Goal: Task Accomplishment & Management: Manage account settings

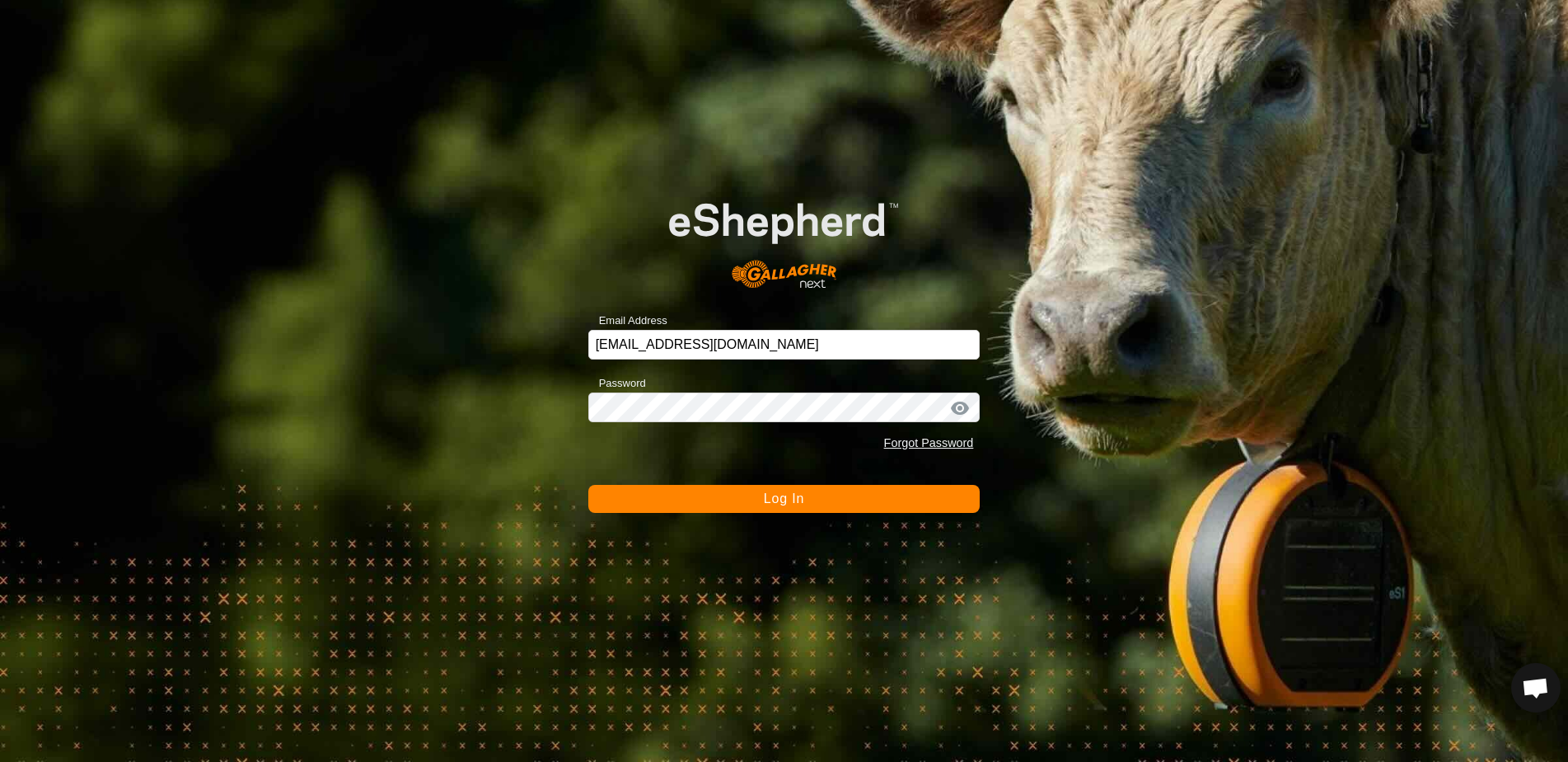
click at [694, 442] on div "Forgot Password" at bounding box center [784, 444] width 392 height 32
click at [778, 502] on span "Log In" at bounding box center [784, 498] width 40 height 14
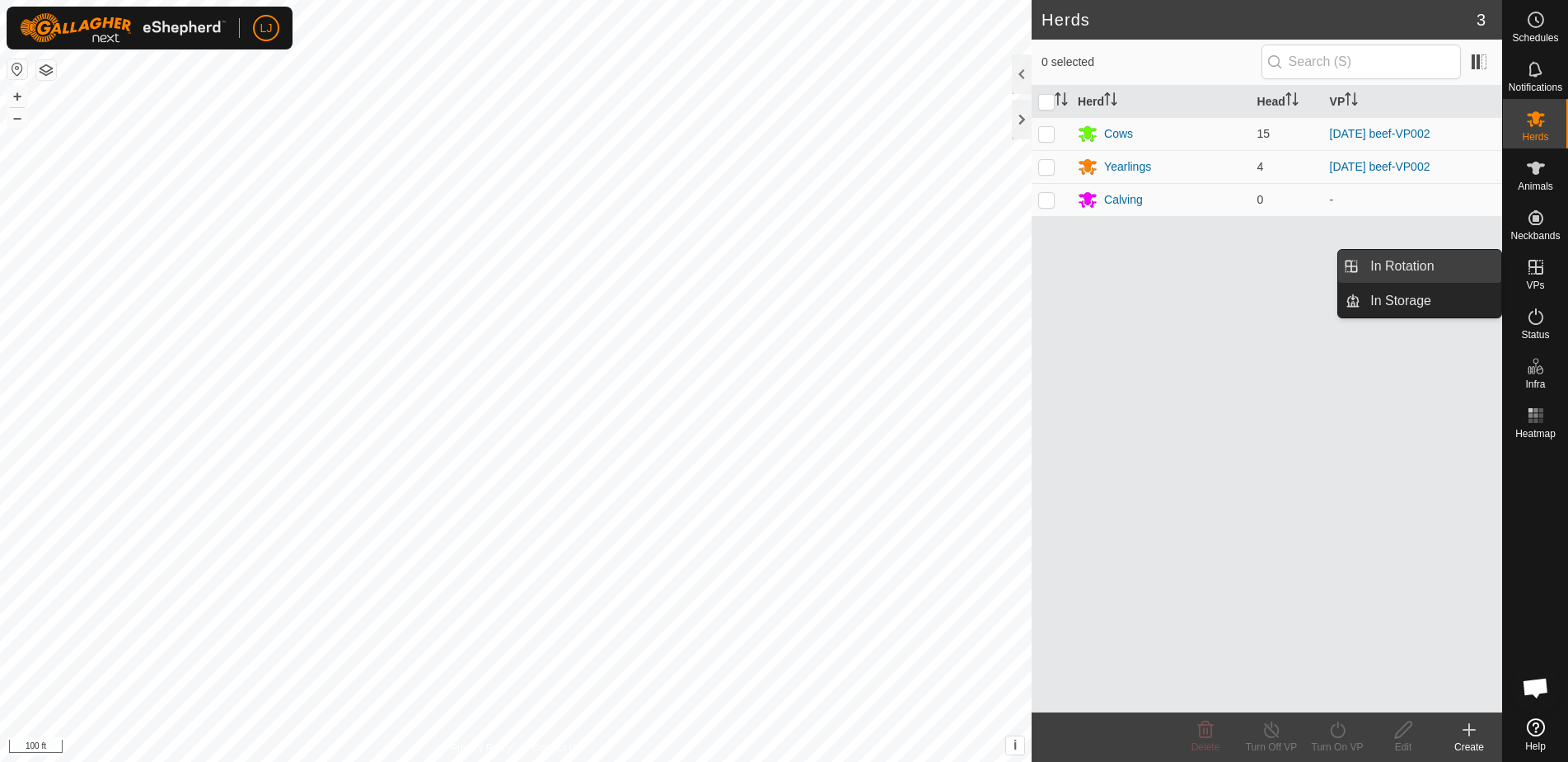
click at [1437, 266] on link "In Rotation" at bounding box center [1431, 265] width 141 height 33
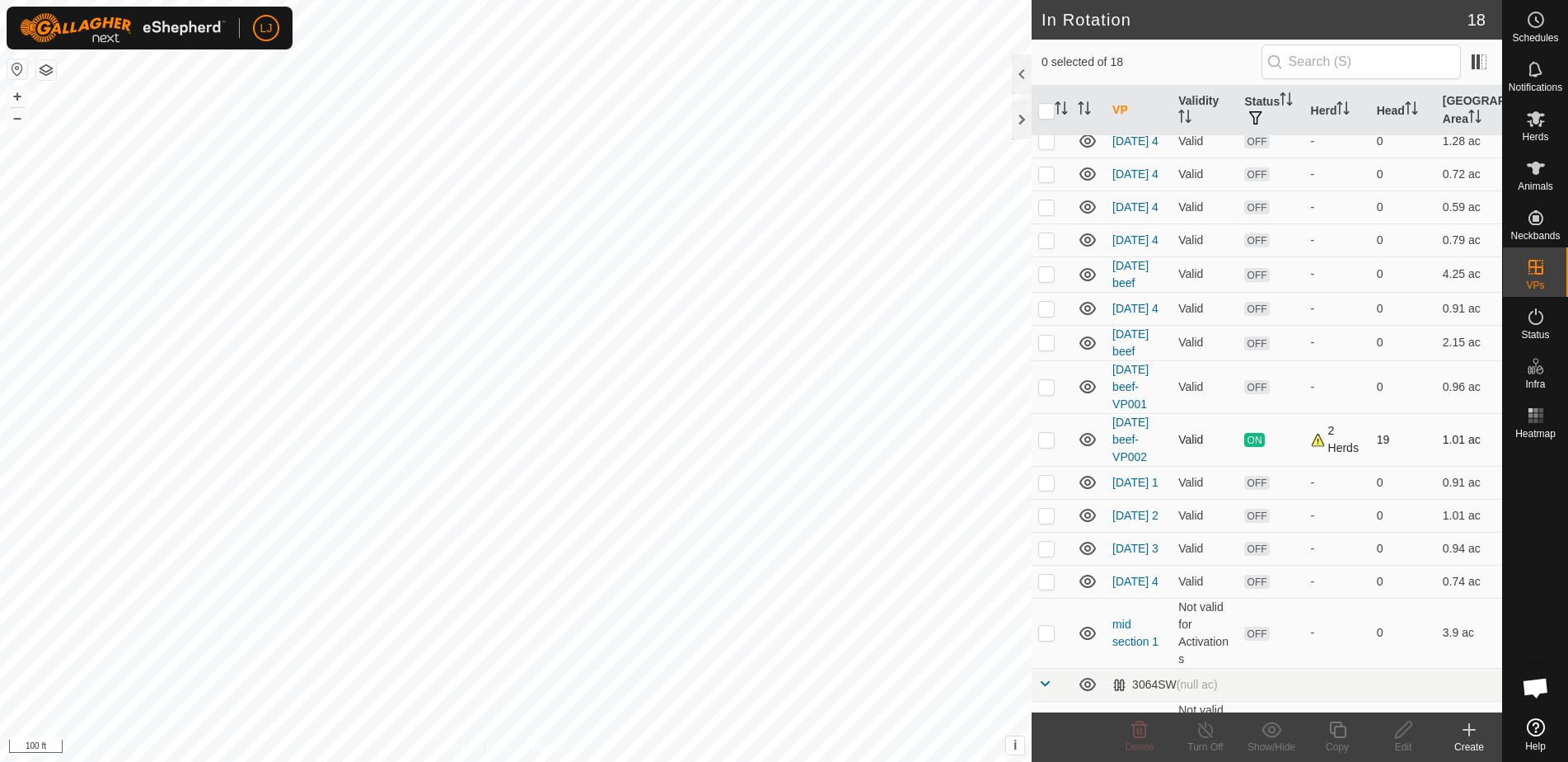
scroll to position [143, 0]
click at [1044, 446] on p-checkbox at bounding box center [1047, 438] width 17 height 13
checkbox input "true"
click at [1342, 741] on div "Copy" at bounding box center [1337, 746] width 66 height 15
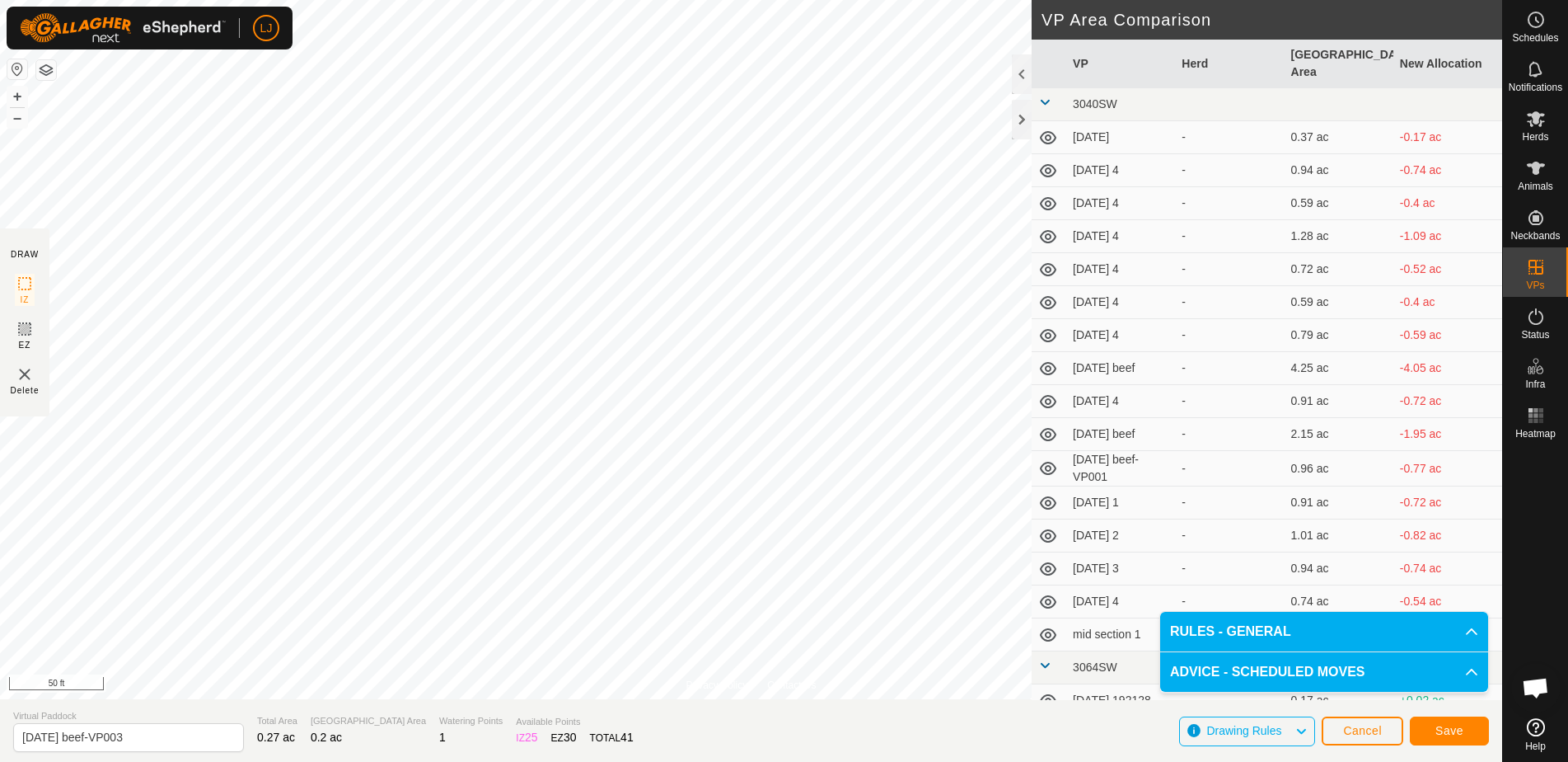
click at [1471, 730] on button "Save" at bounding box center [1450, 730] width 79 height 29
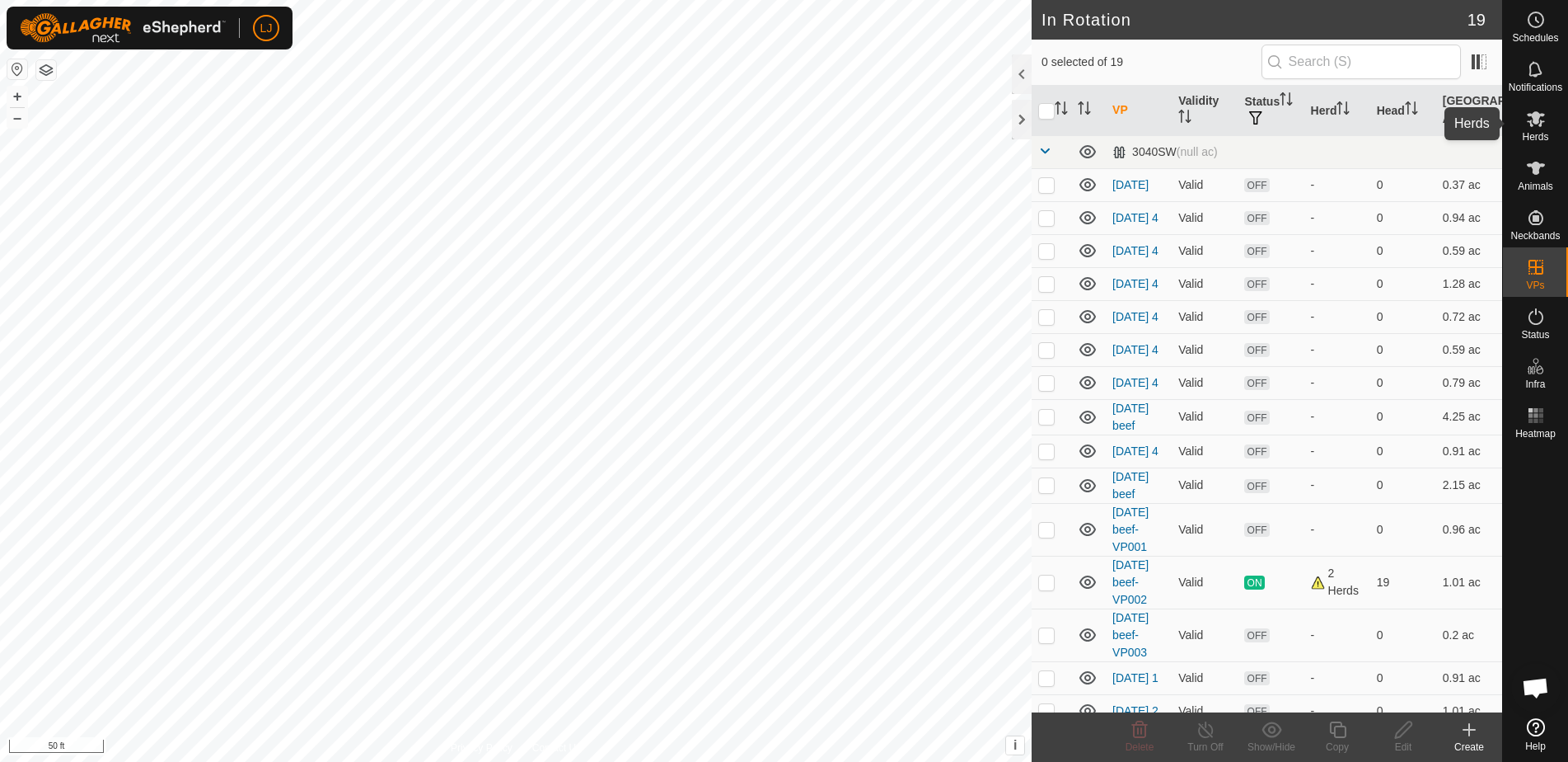
click at [1528, 133] on span "Herds" at bounding box center [1534, 137] width 27 height 10
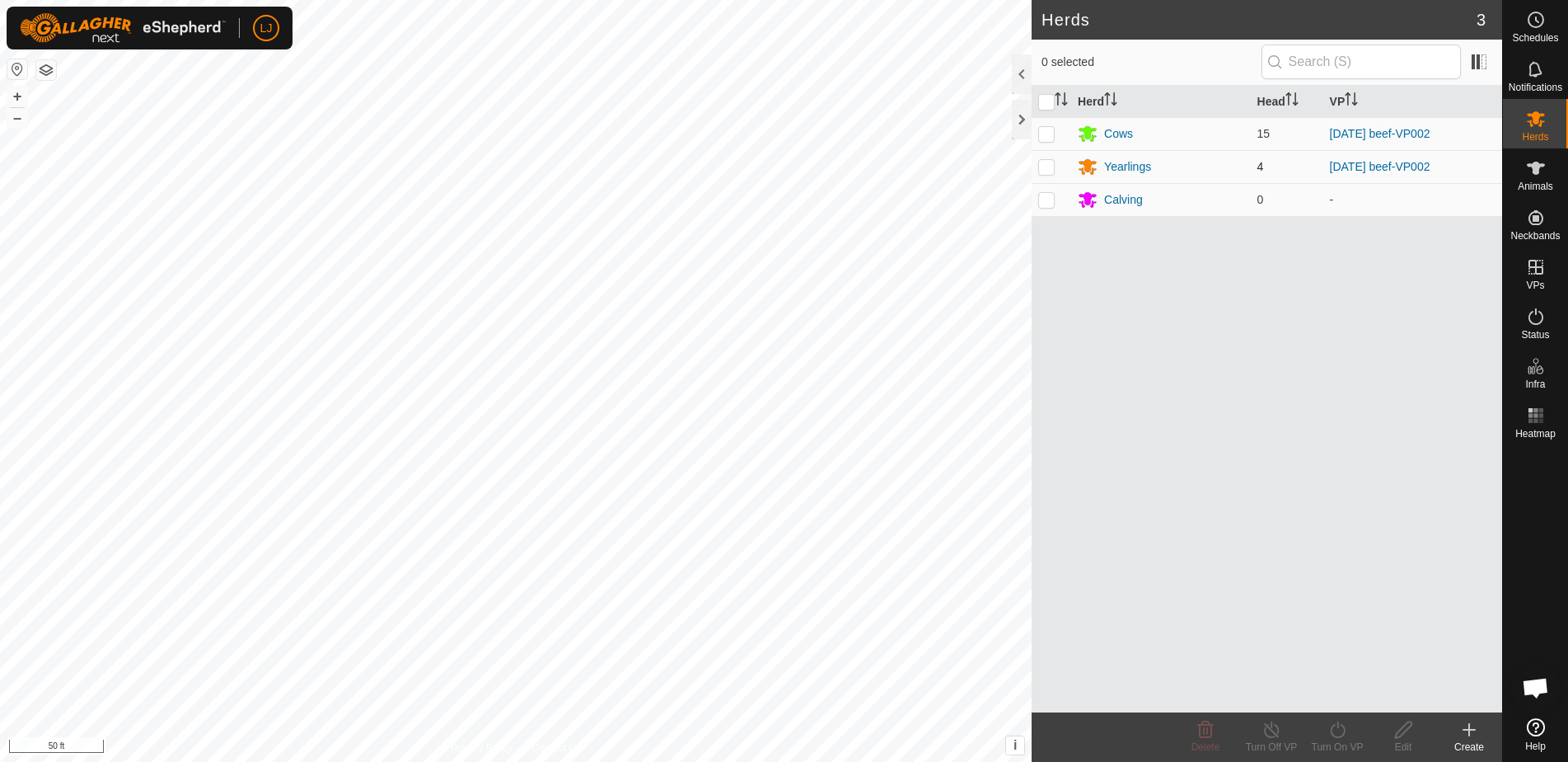
click at [1054, 172] on p-checkbox at bounding box center [1047, 166] width 17 height 13
checkbox input "true"
click at [1327, 740] on div "Turn On VP" at bounding box center [1337, 746] width 66 height 15
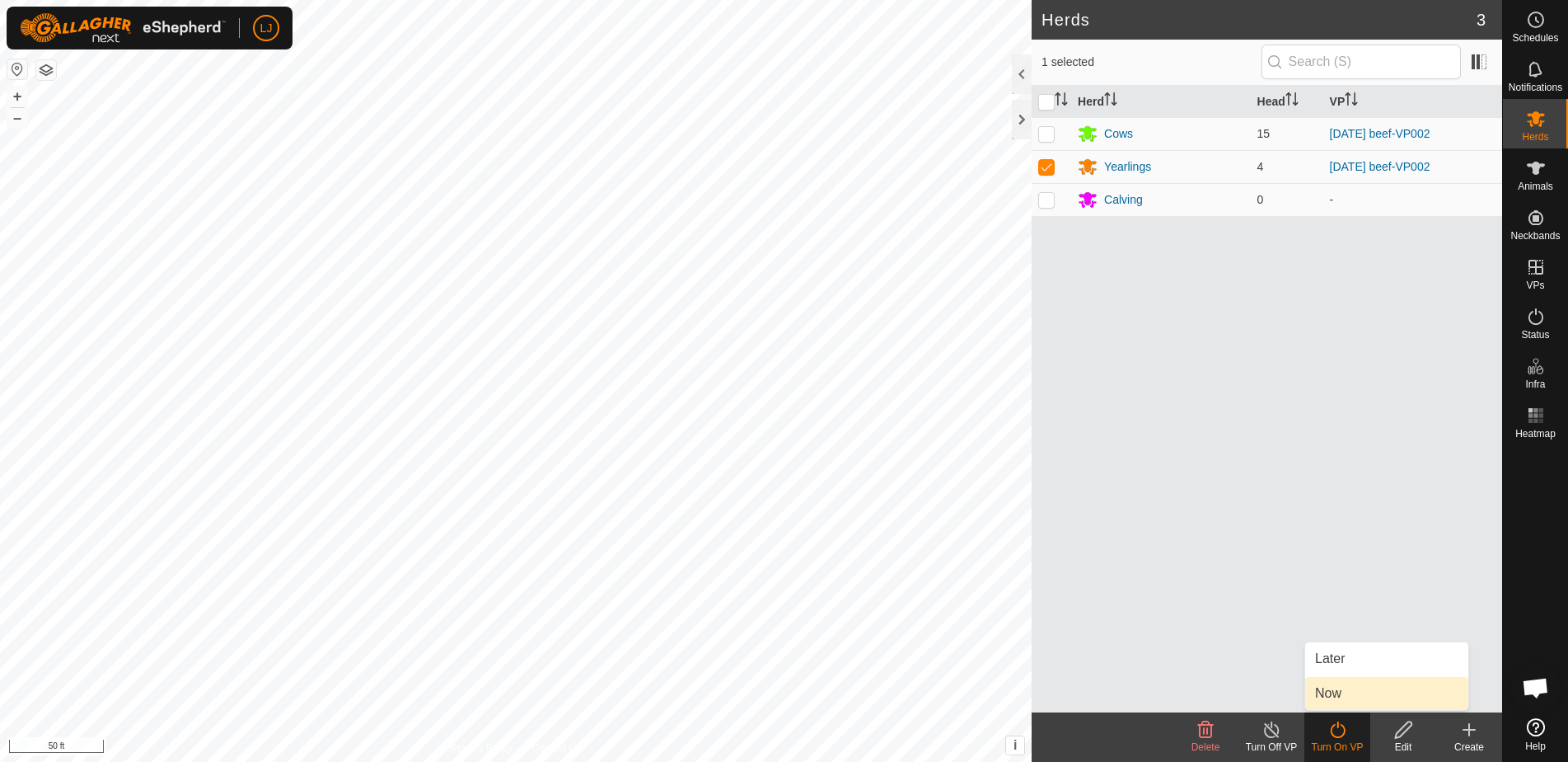
click at [1340, 686] on link "Now" at bounding box center [1388, 693] width 164 height 33
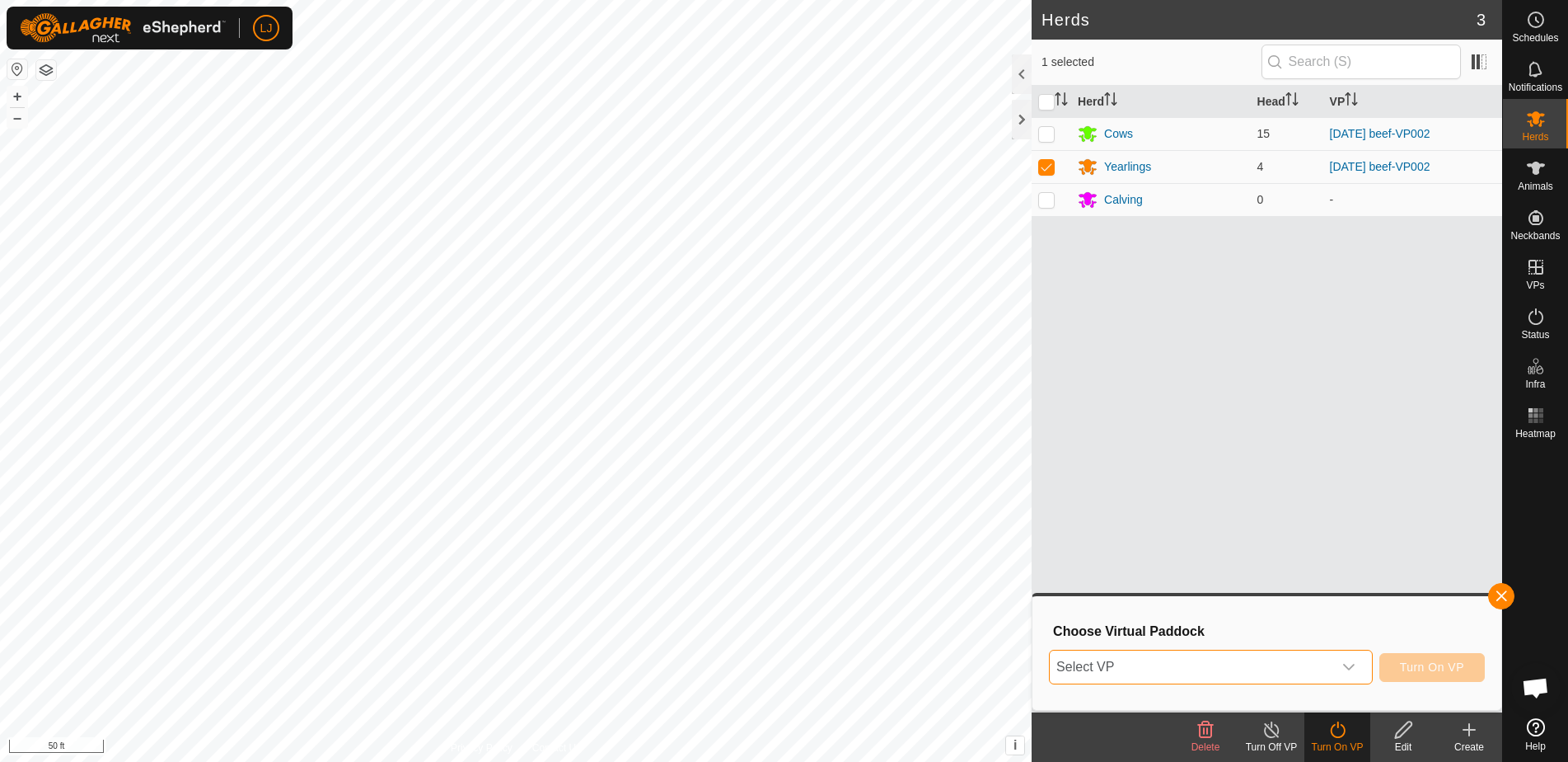
click at [1193, 677] on span "Select VP" at bounding box center [1191, 666] width 283 height 33
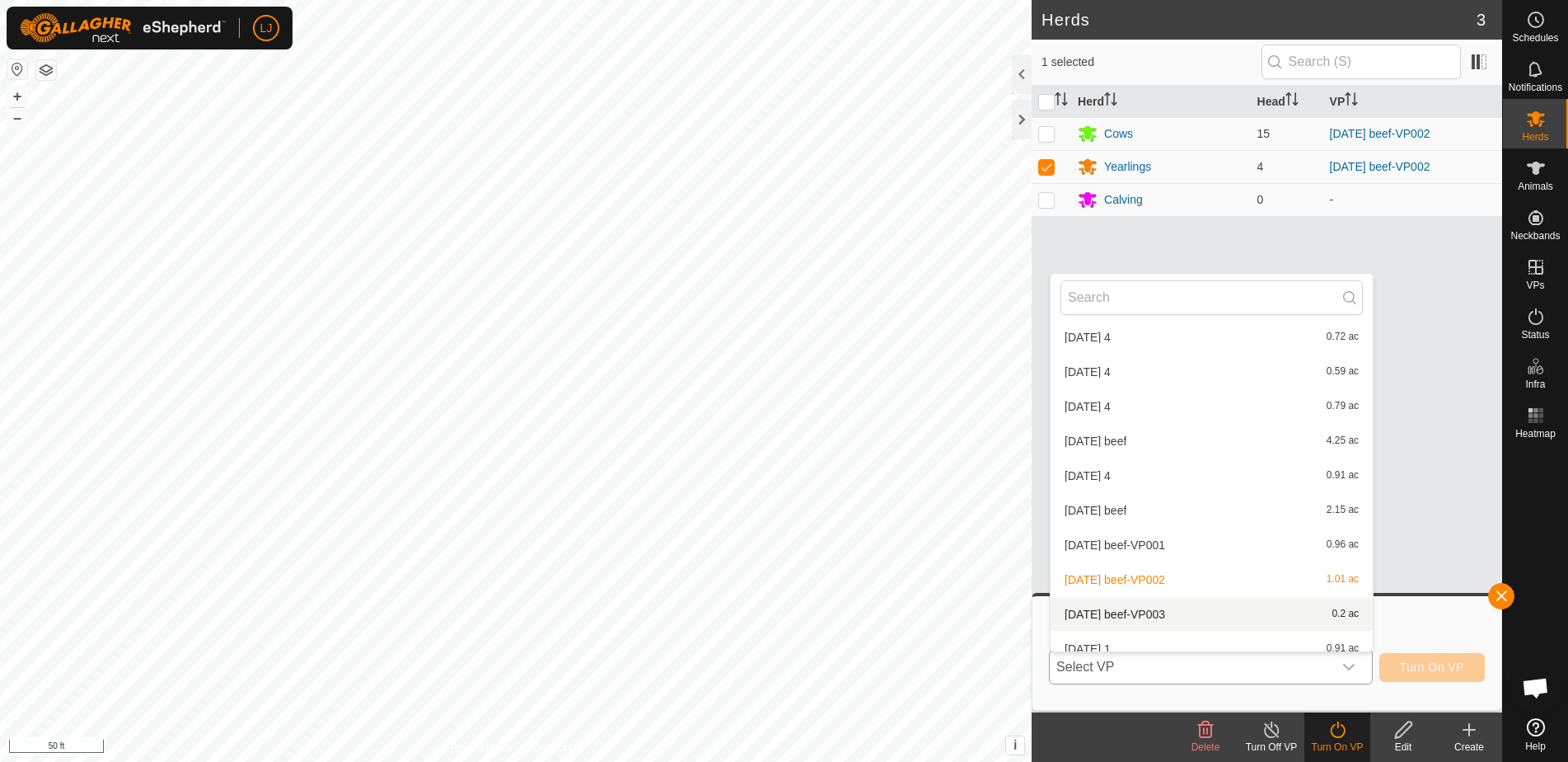
scroll to position [181, 0]
click at [1204, 608] on li "2025-09-30 beef-VP003 0.2 ac" at bounding box center [1211, 609] width 322 height 33
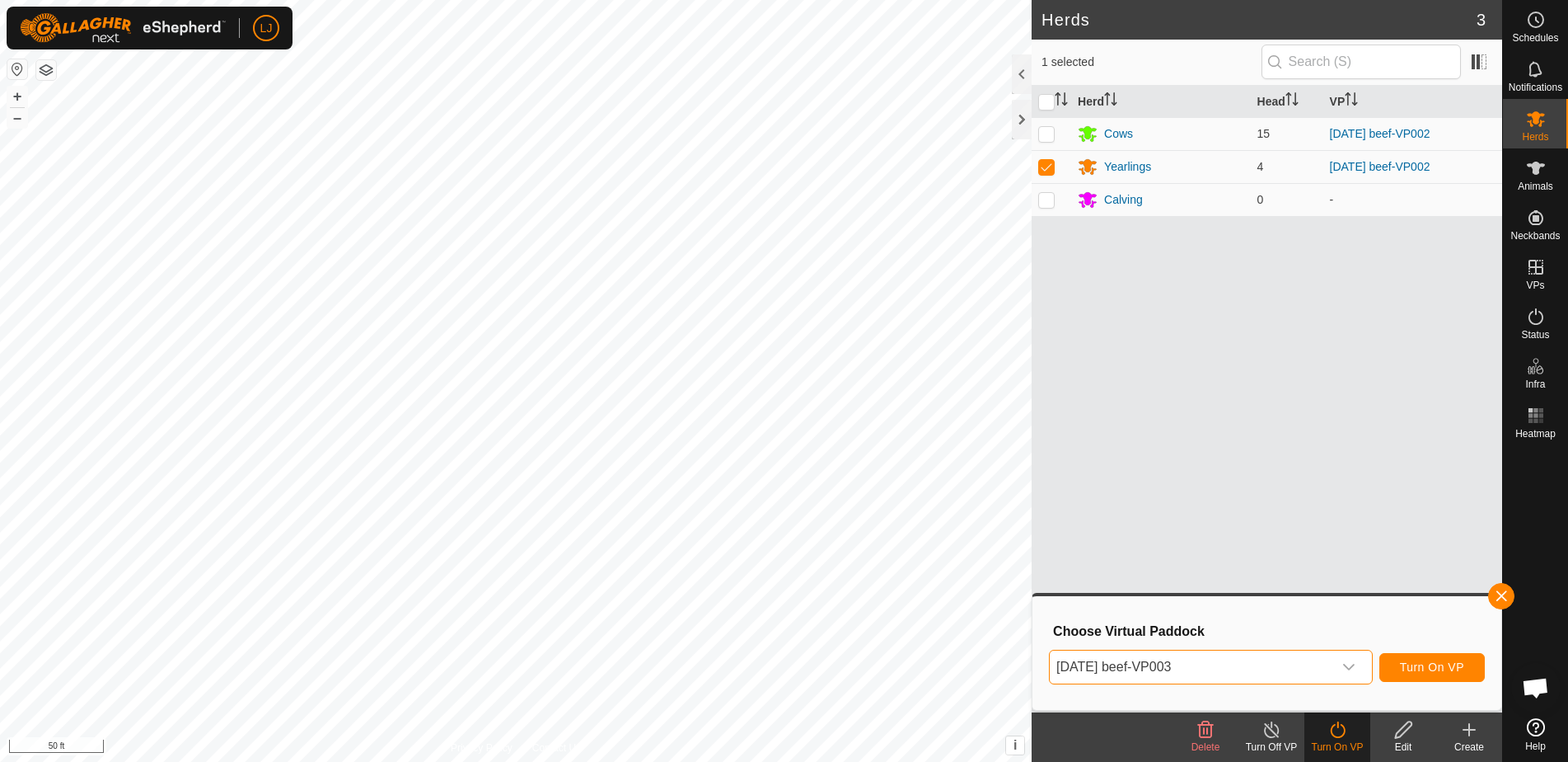
click at [1438, 666] on span "Turn On VP" at bounding box center [1432, 666] width 64 height 13
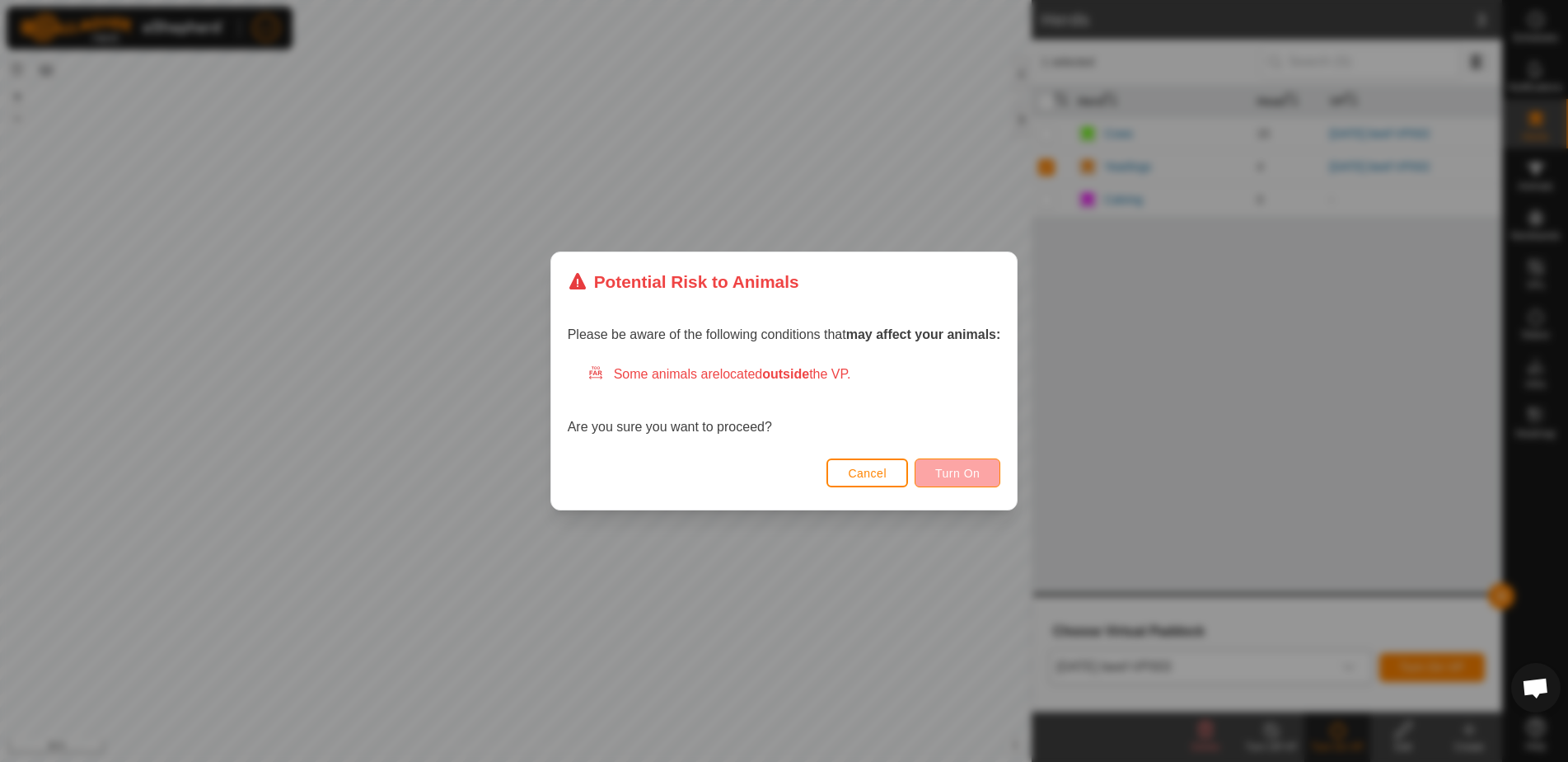
click at [970, 470] on span "Turn On" at bounding box center [957, 472] width 44 height 13
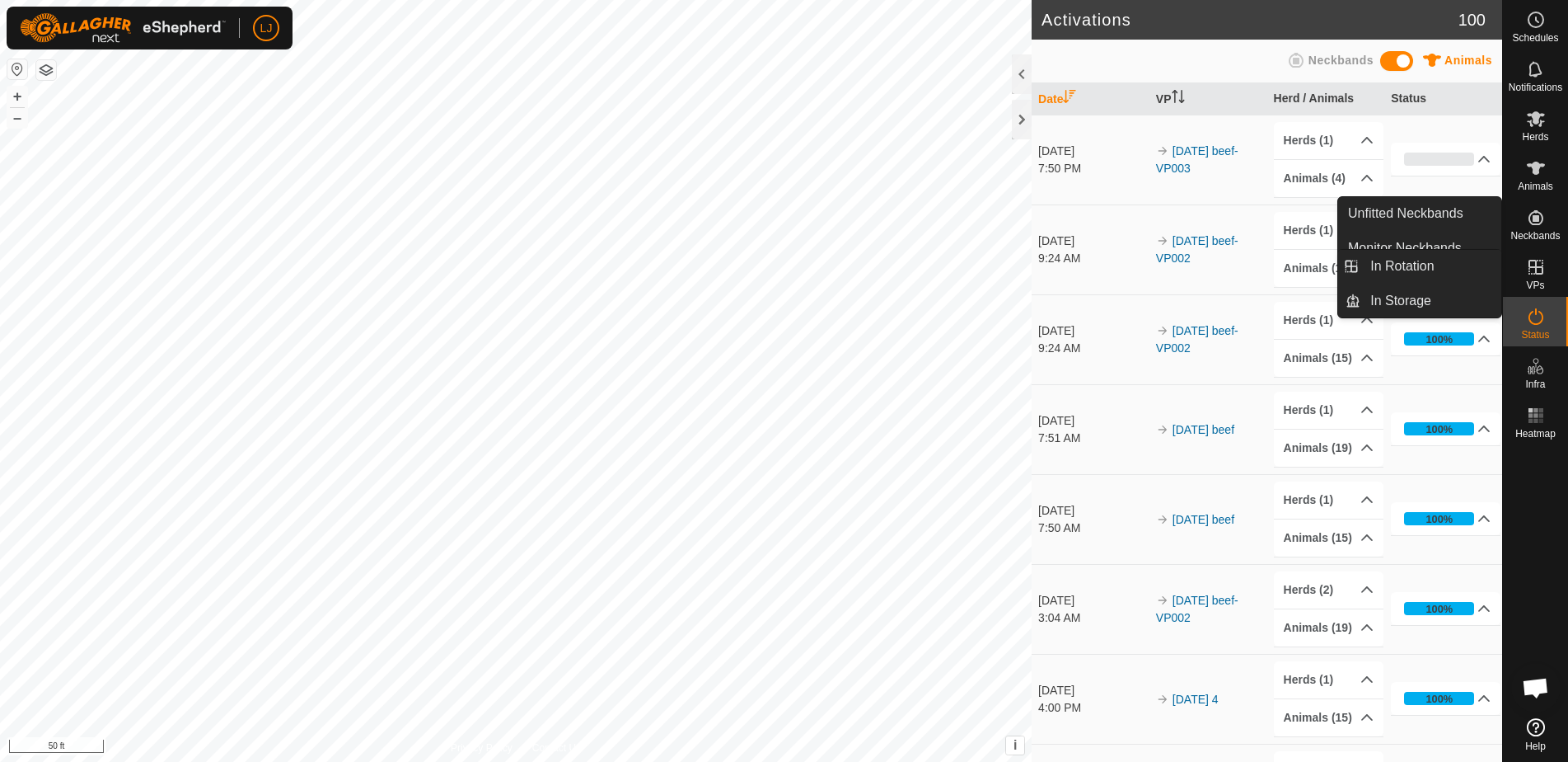
click at [1541, 284] on span "VPs" at bounding box center [1535, 285] width 18 height 10
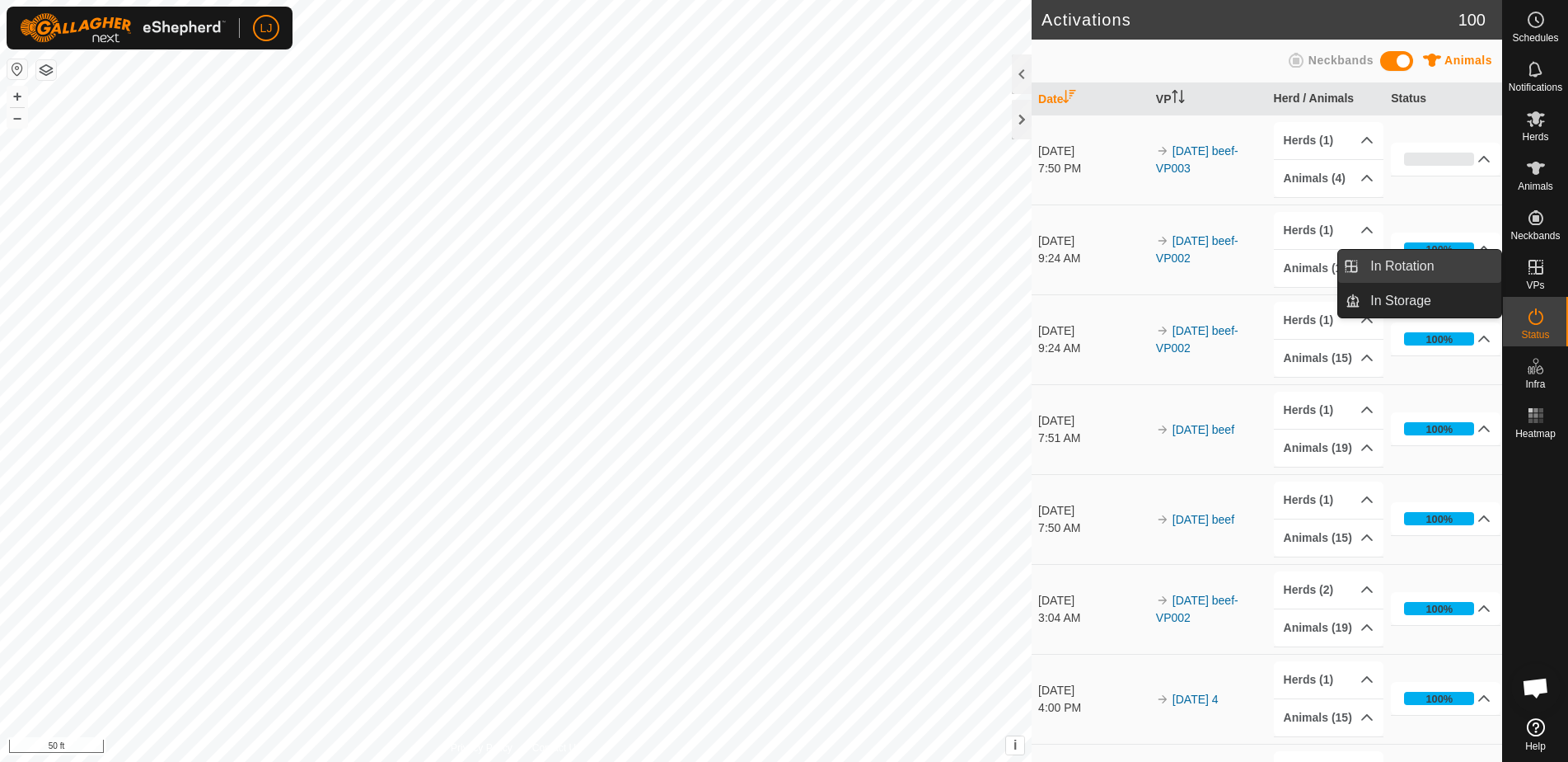
click at [1425, 275] on link "In Rotation" at bounding box center [1431, 265] width 141 height 33
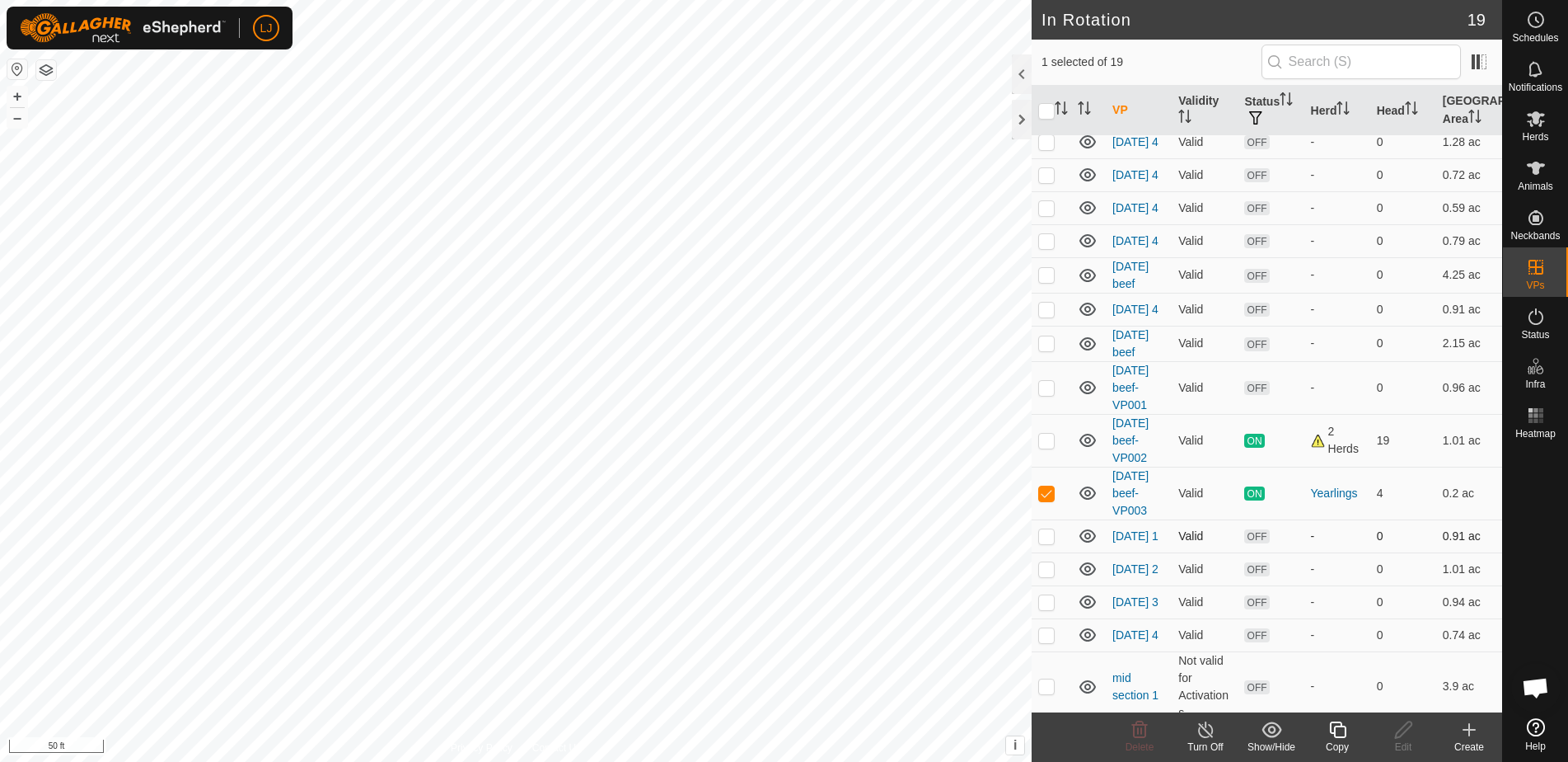
scroll to position [149, 0]
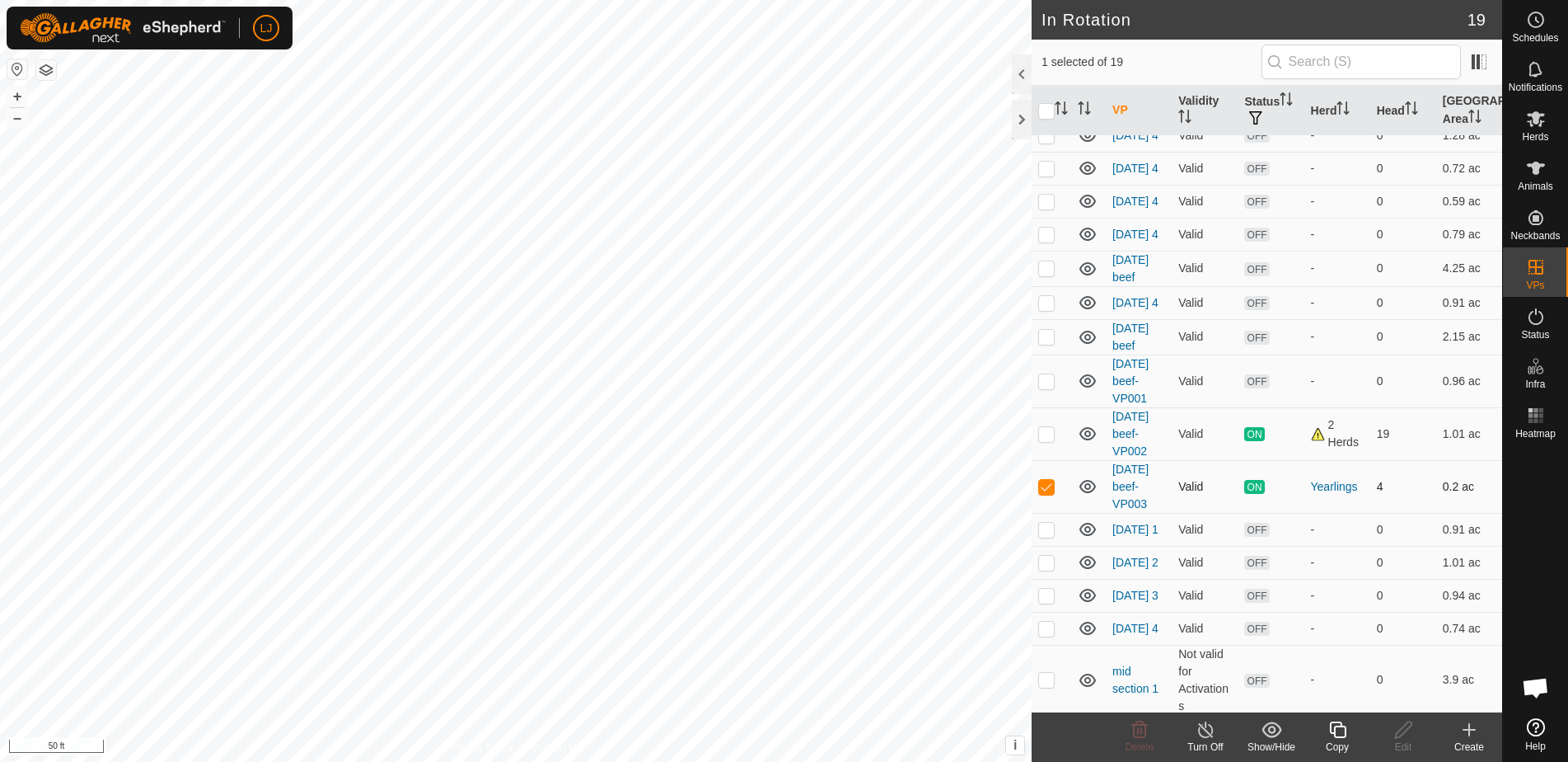
drag, startPoint x: 1041, startPoint y: 454, endPoint x: 1075, endPoint y: 527, distance: 80.5
click at [1040, 441] on p-checkbox at bounding box center [1047, 433] width 17 height 13
checkbox input "true"
click at [1053, 493] on p-checkbox at bounding box center [1047, 486] width 17 height 13
checkbox input "false"
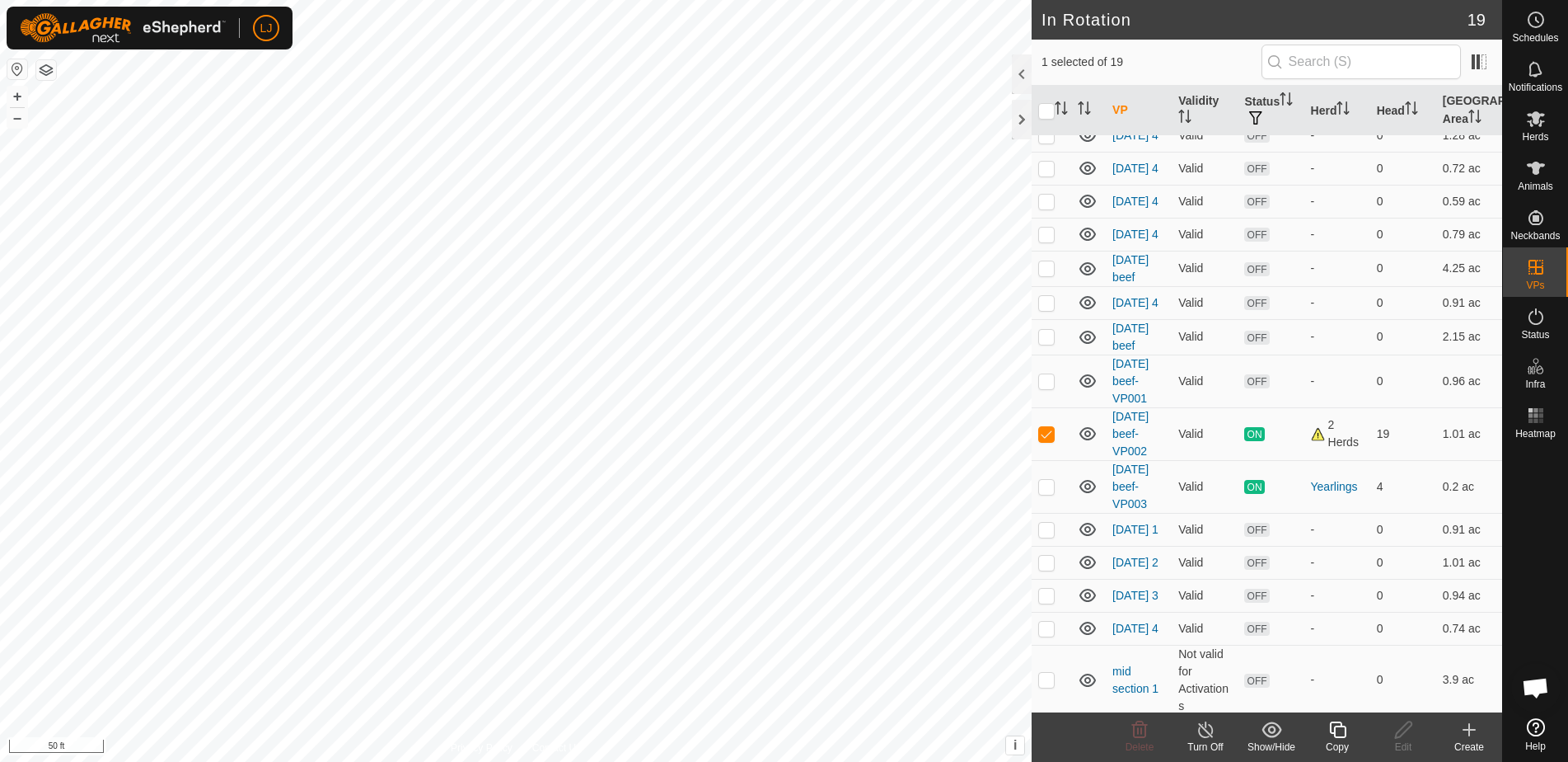
click at [1340, 732] on icon at bounding box center [1337, 729] width 21 height 20
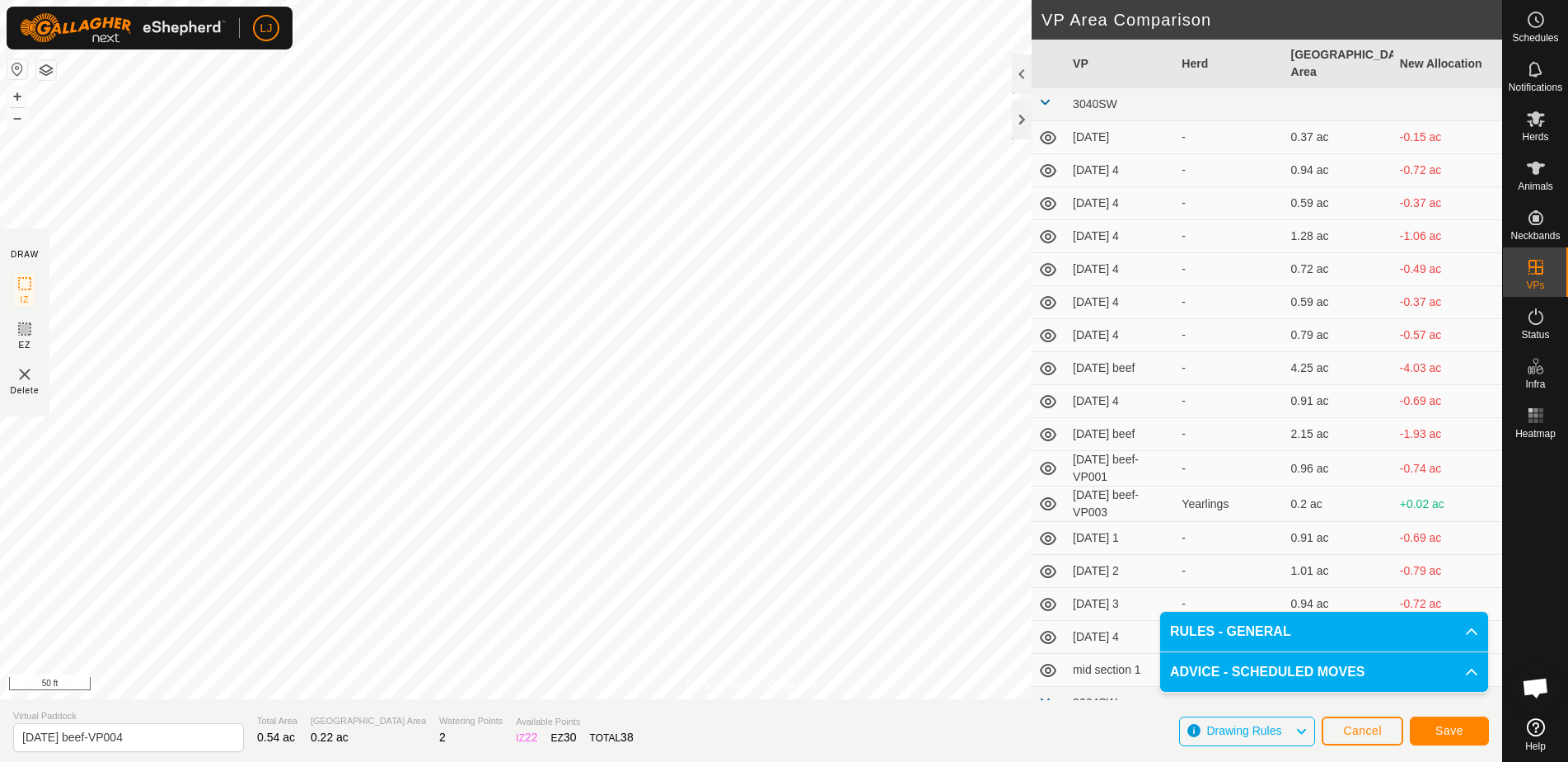
click at [1429, 726] on button "Save" at bounding box center [1450, 730] width 79 height 29
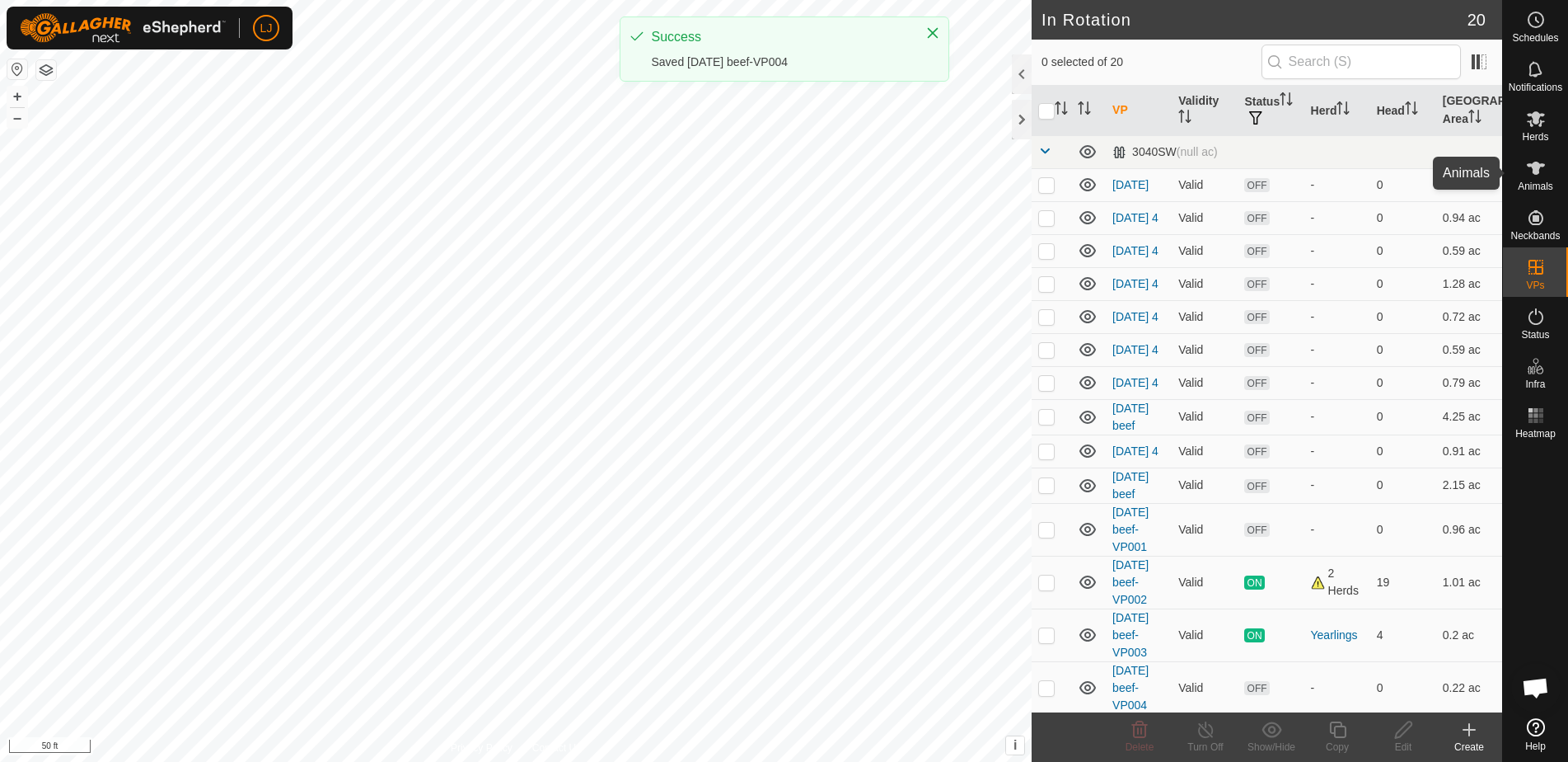
click at [1526, 186] on span "Animals" at bounding box center [1535, 186] width 35 height 10
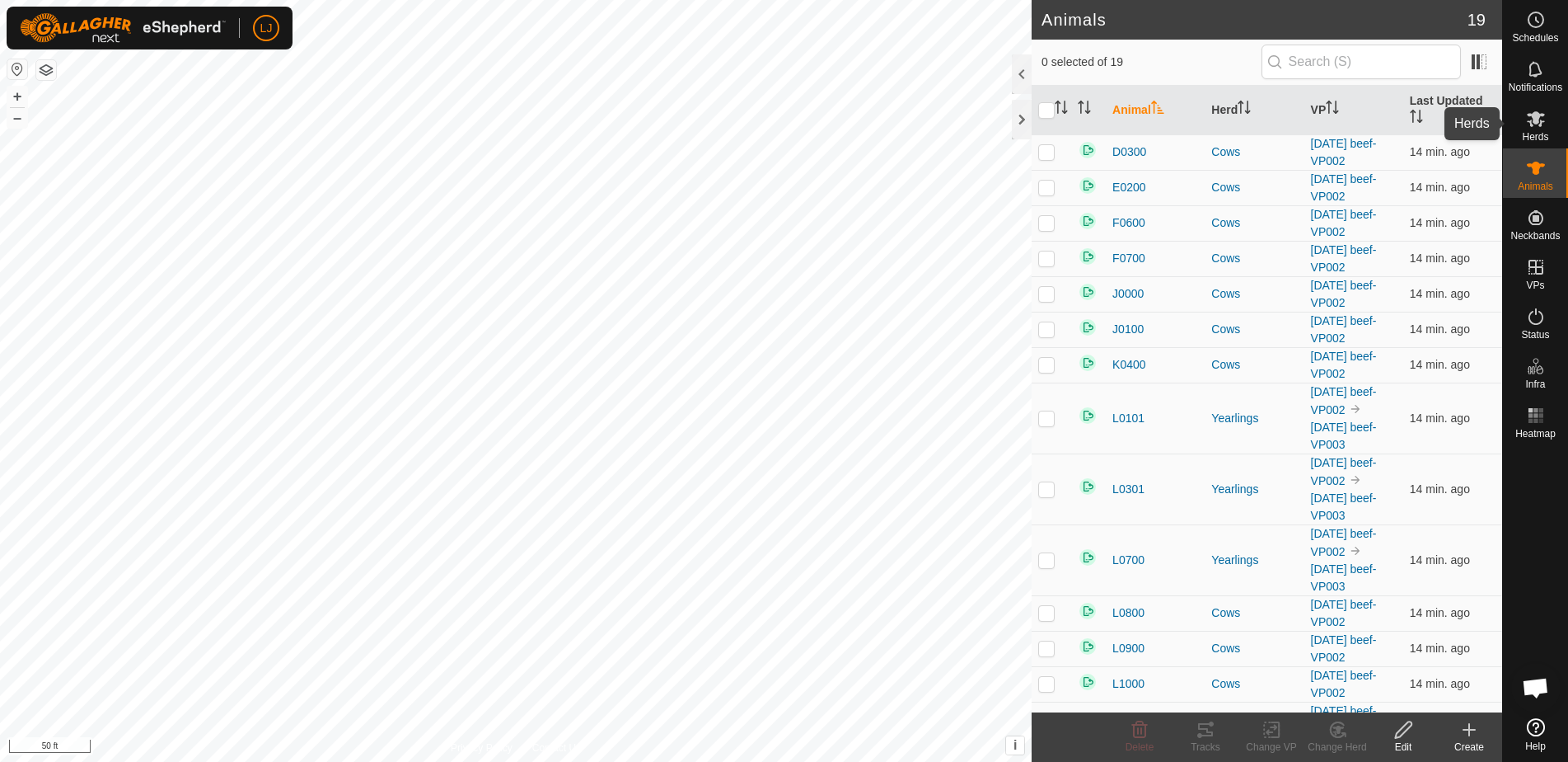
click at [1535, 132] on span "Herds" at bounding box center [1534, 137] width 27 height 10
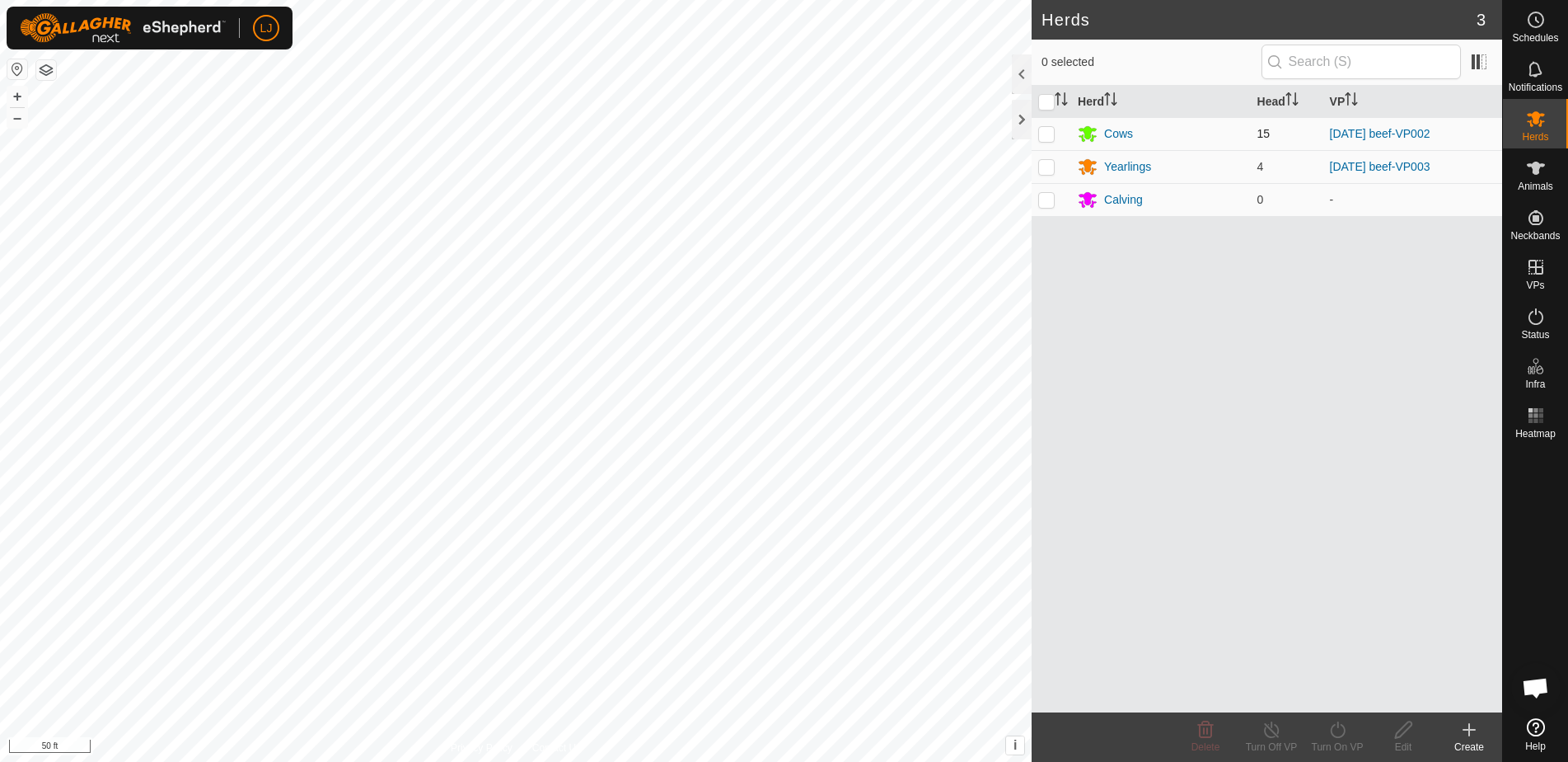
click at [1049, 132] on p-checkbox at bounding box center [1047, 133] width 17 height 13
checkbox input "true"
click at [1340, 737] on icon at bounding box center [1337, 729] width 21 height 20
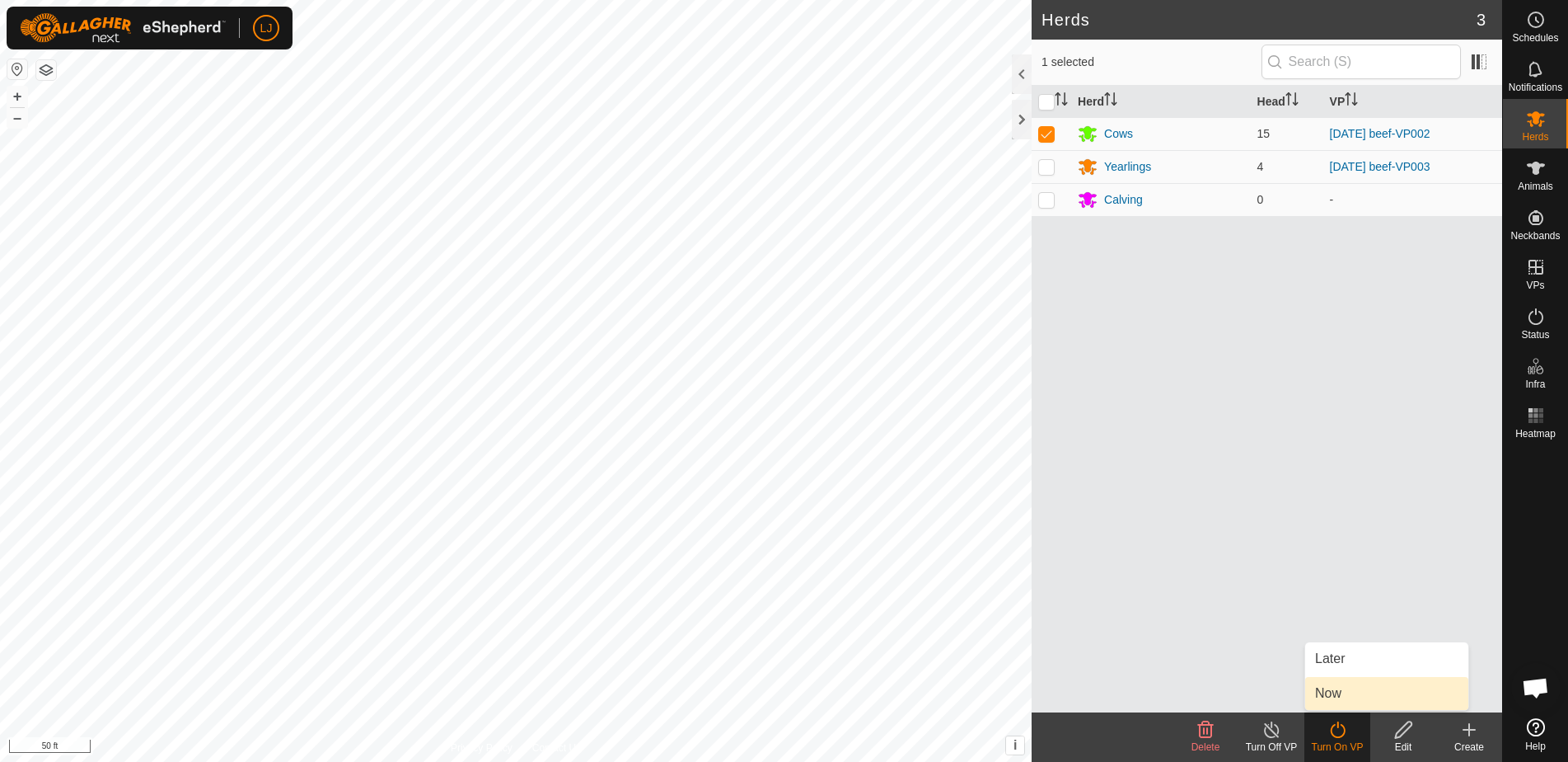
click at [1353, 691] on link "Now" at bounding box center [1388, 693] width 164 height 33
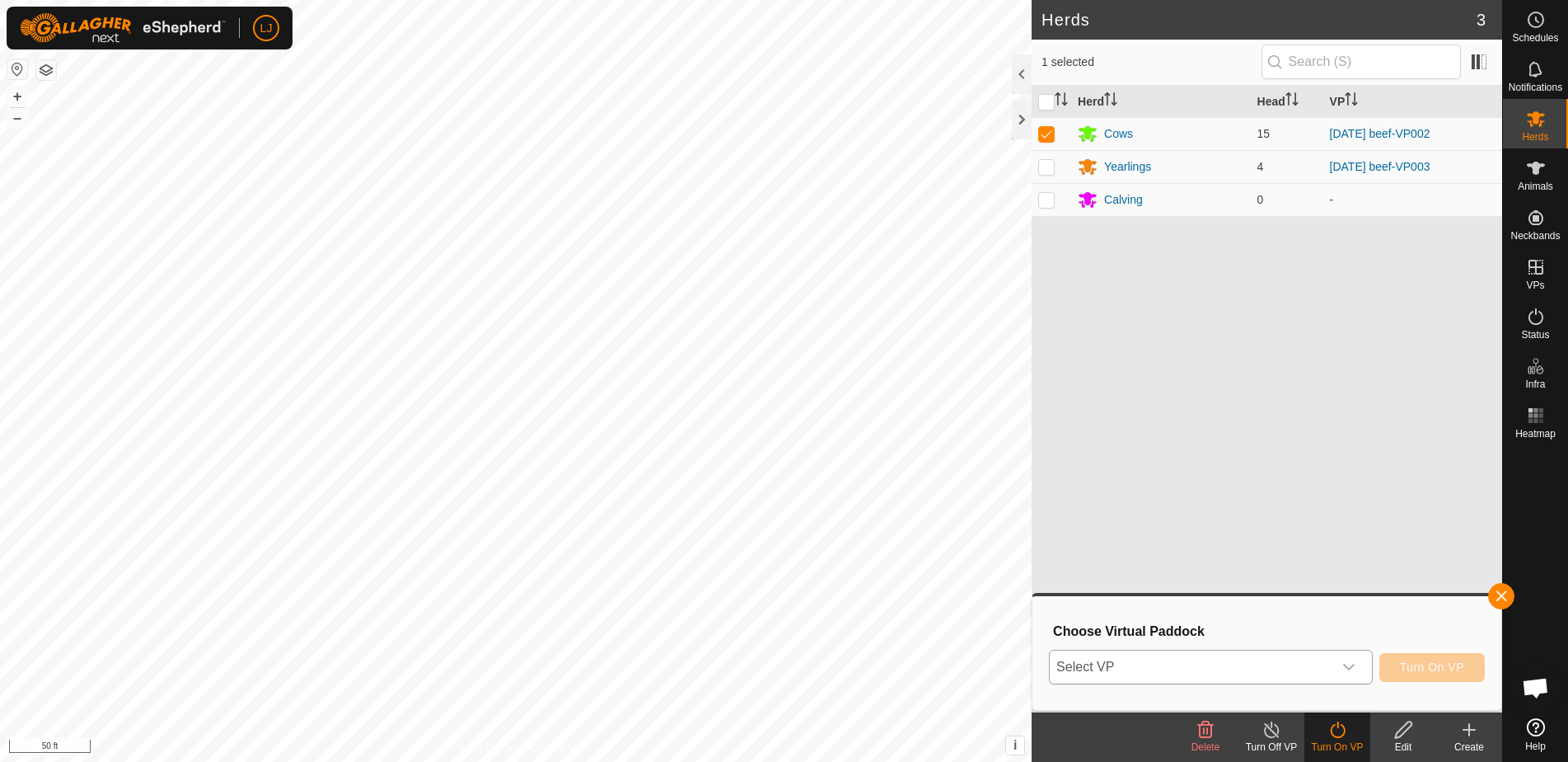
click at [1276, 665] on span "Select VP" at bounding box center [1191, 666] width 283 height 33
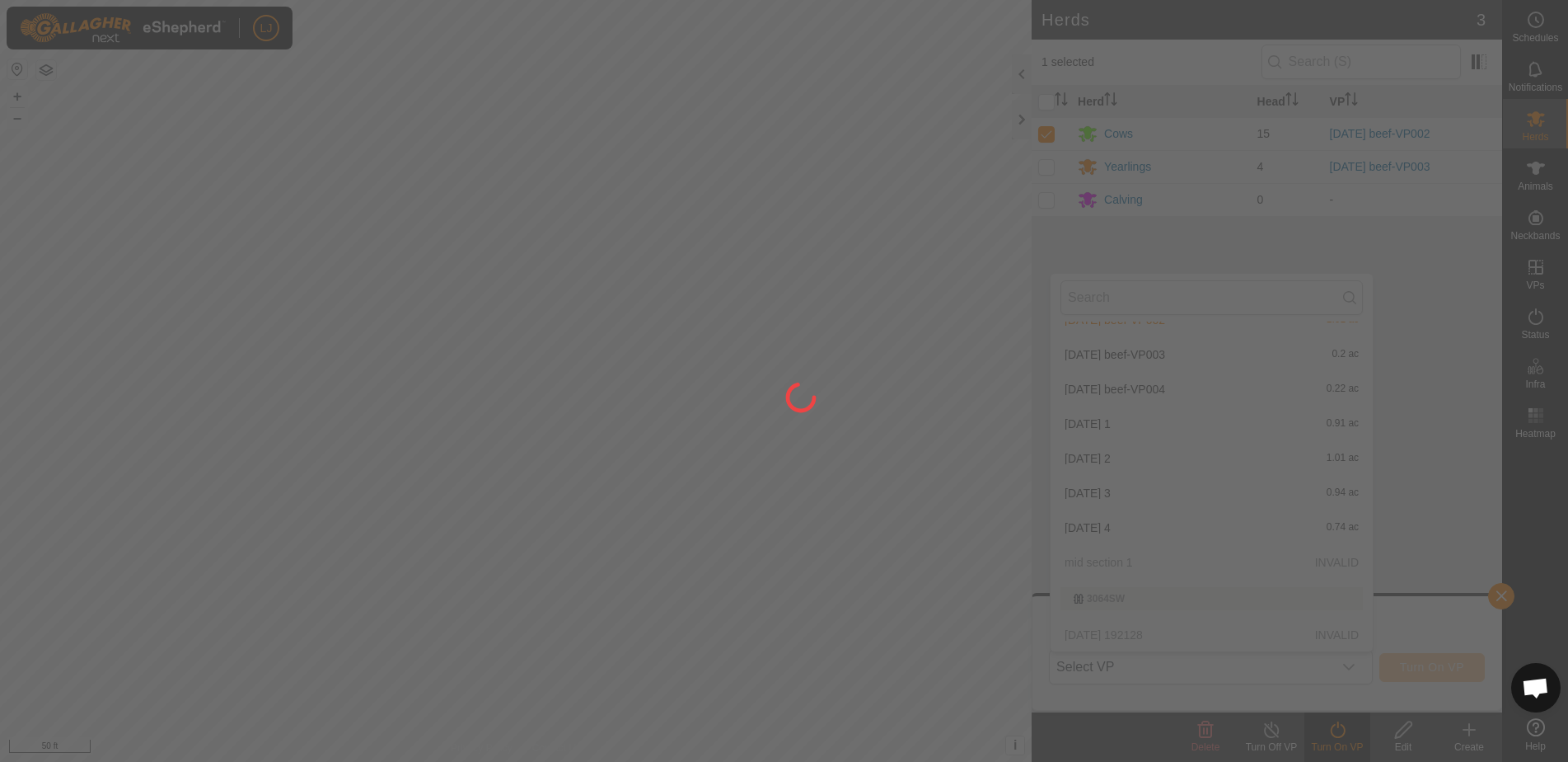
scroll to position [437, 0]
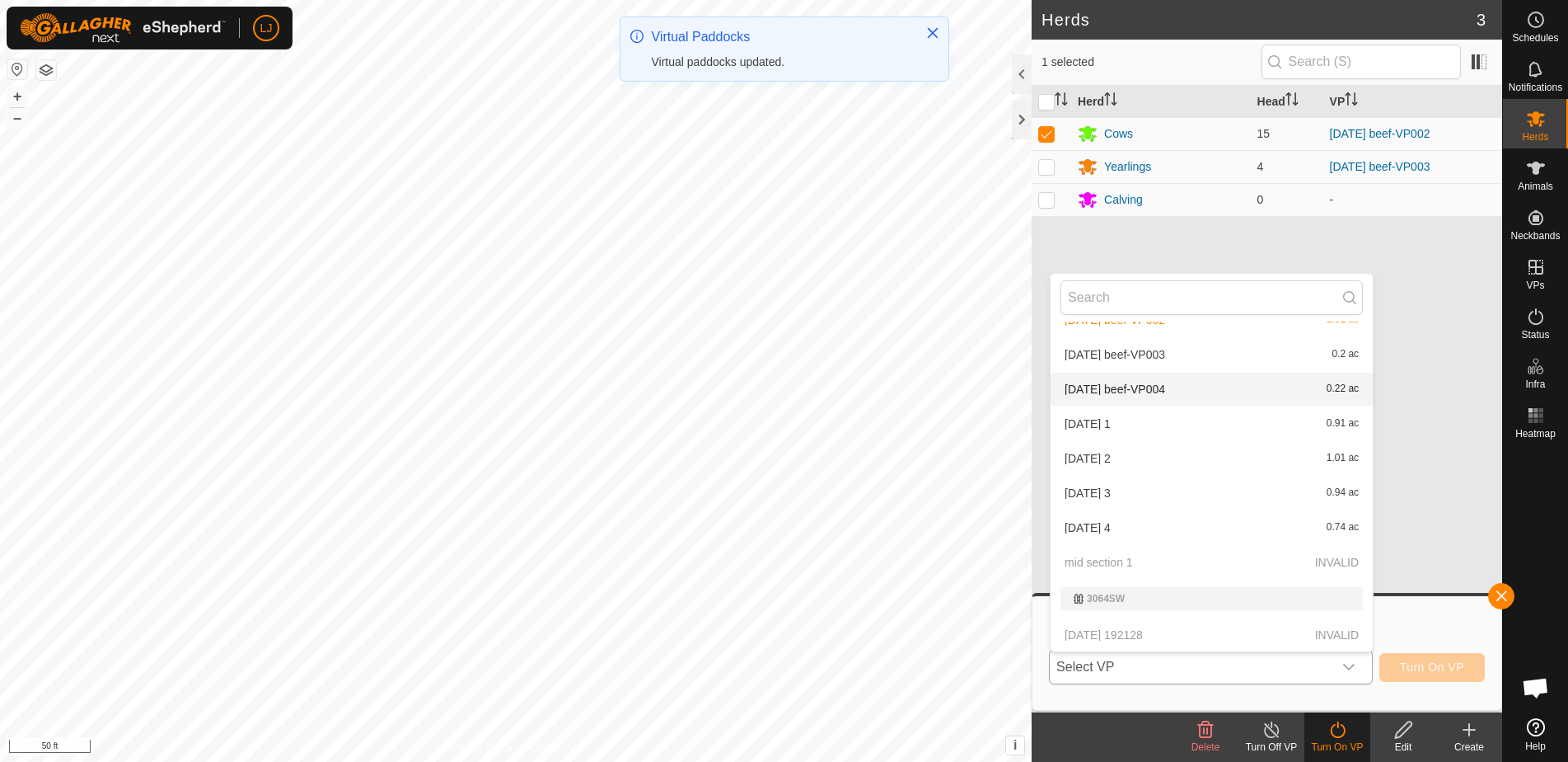
click at [1221, 384] on li "2025-09-30 beef-VP004 0.22 ac" at bounding box center [1211, 388] width 322 height 33
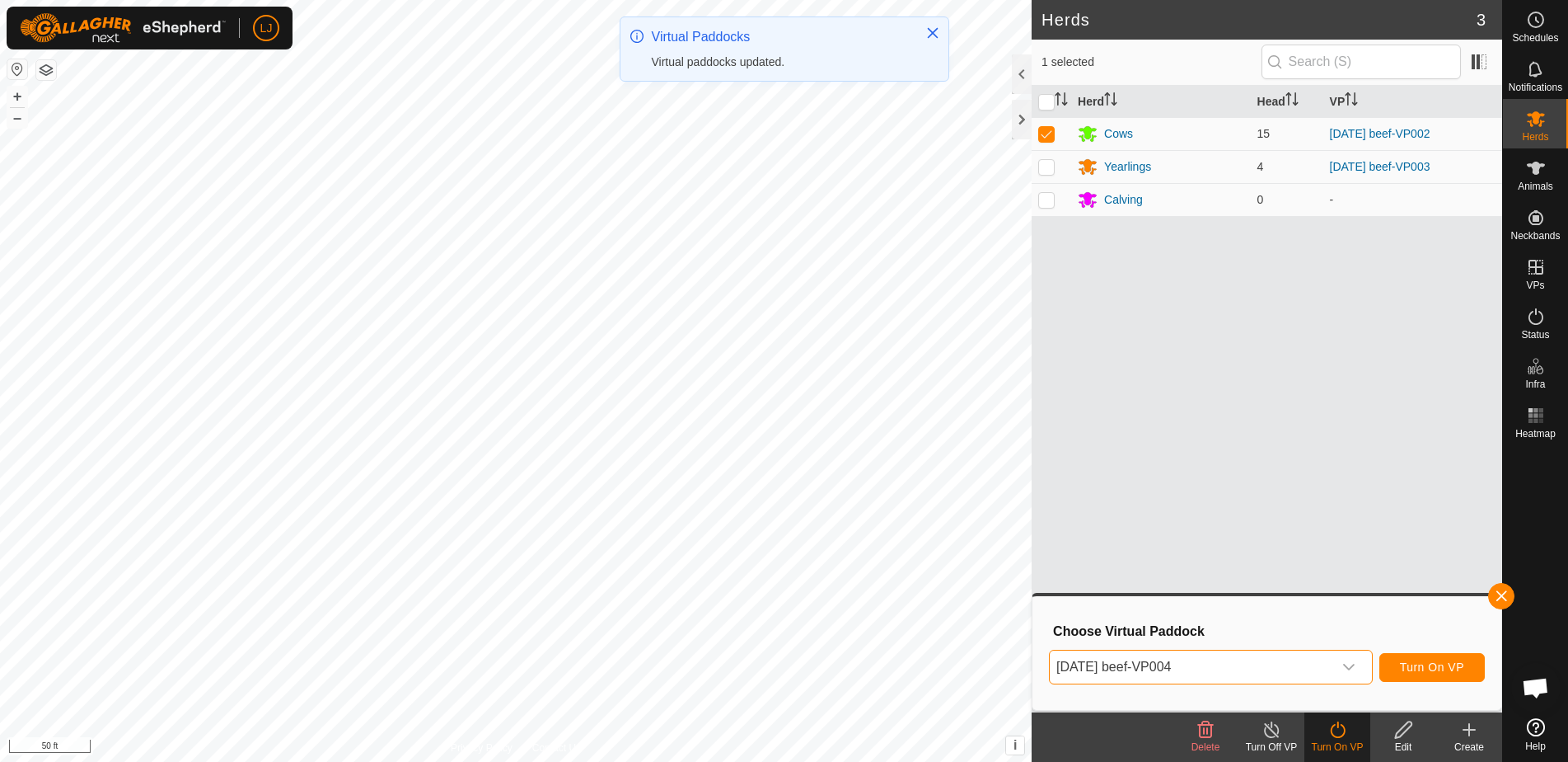
click at [1449, 666] on span "Turn On VP" at bounding box center [1432, 666] width 64 height 13
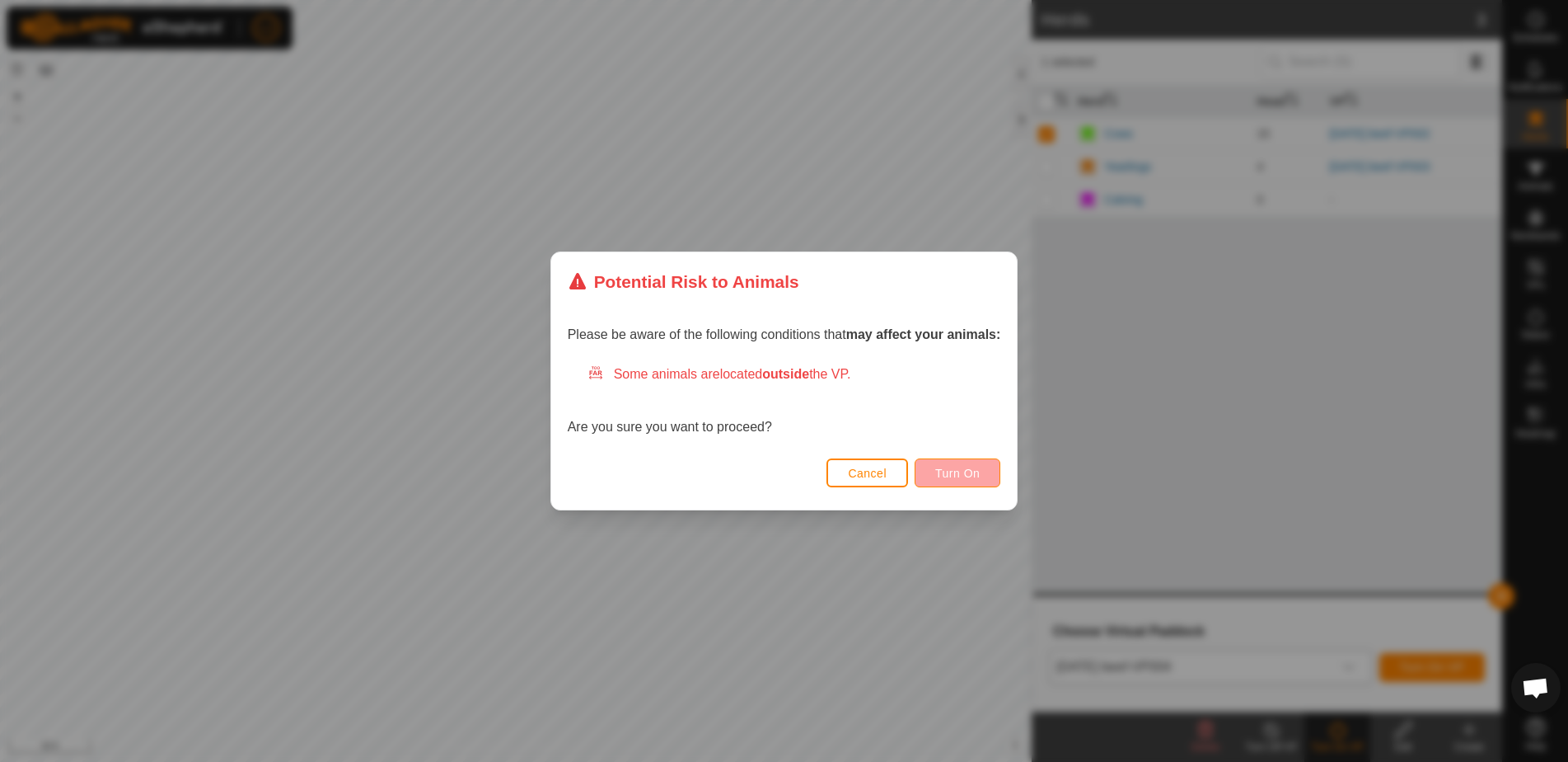
click at [964, 471] on span "Turn On" at bounding box center [957, 472] width 44 height 13
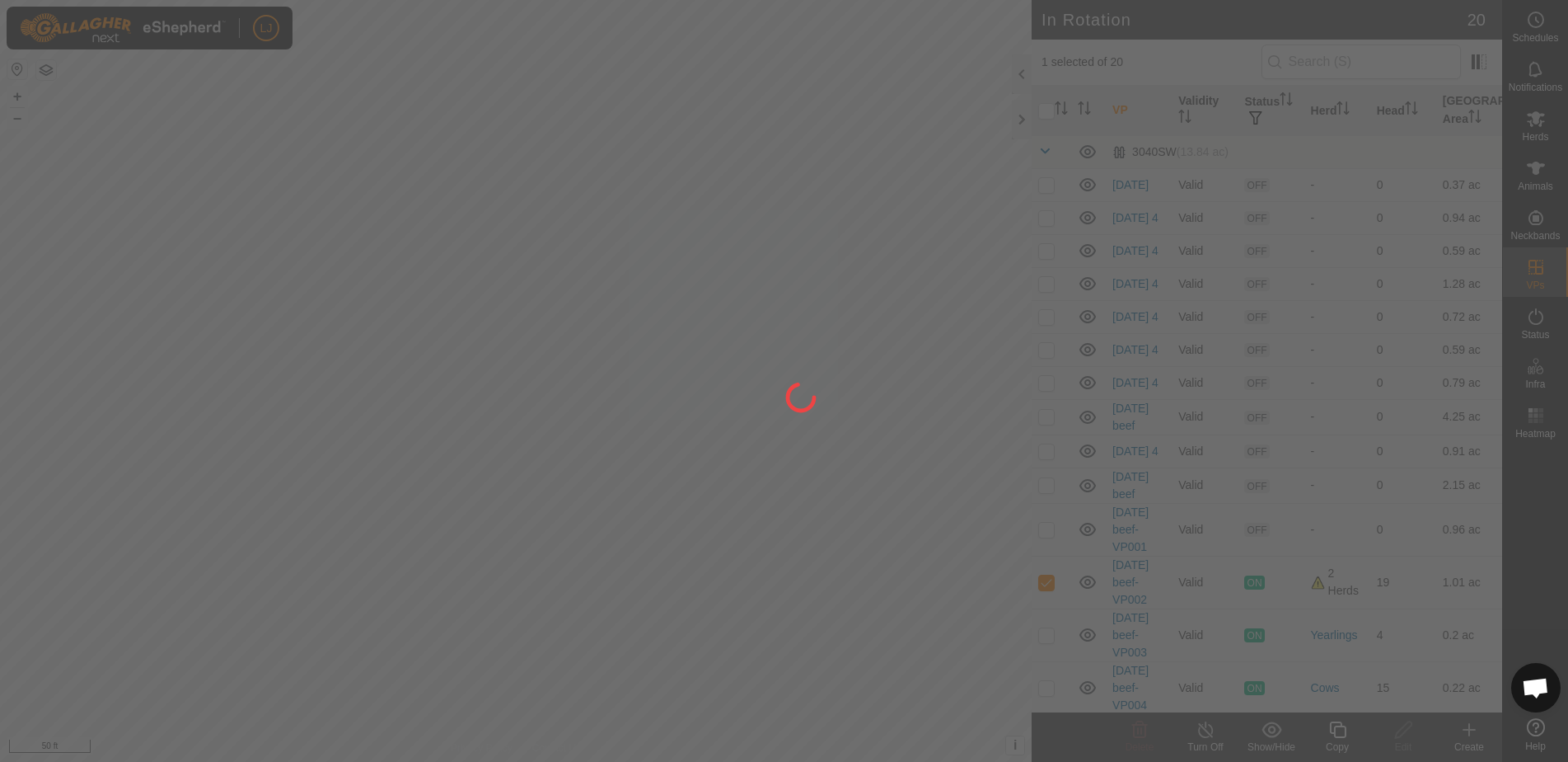
click at [310, 533] on div "LJ Schedules Notifications Herds Animals Neckbands VPs Status Infra Heatmap Hel…" at bounding box center [784, 381] width 1568 height 762
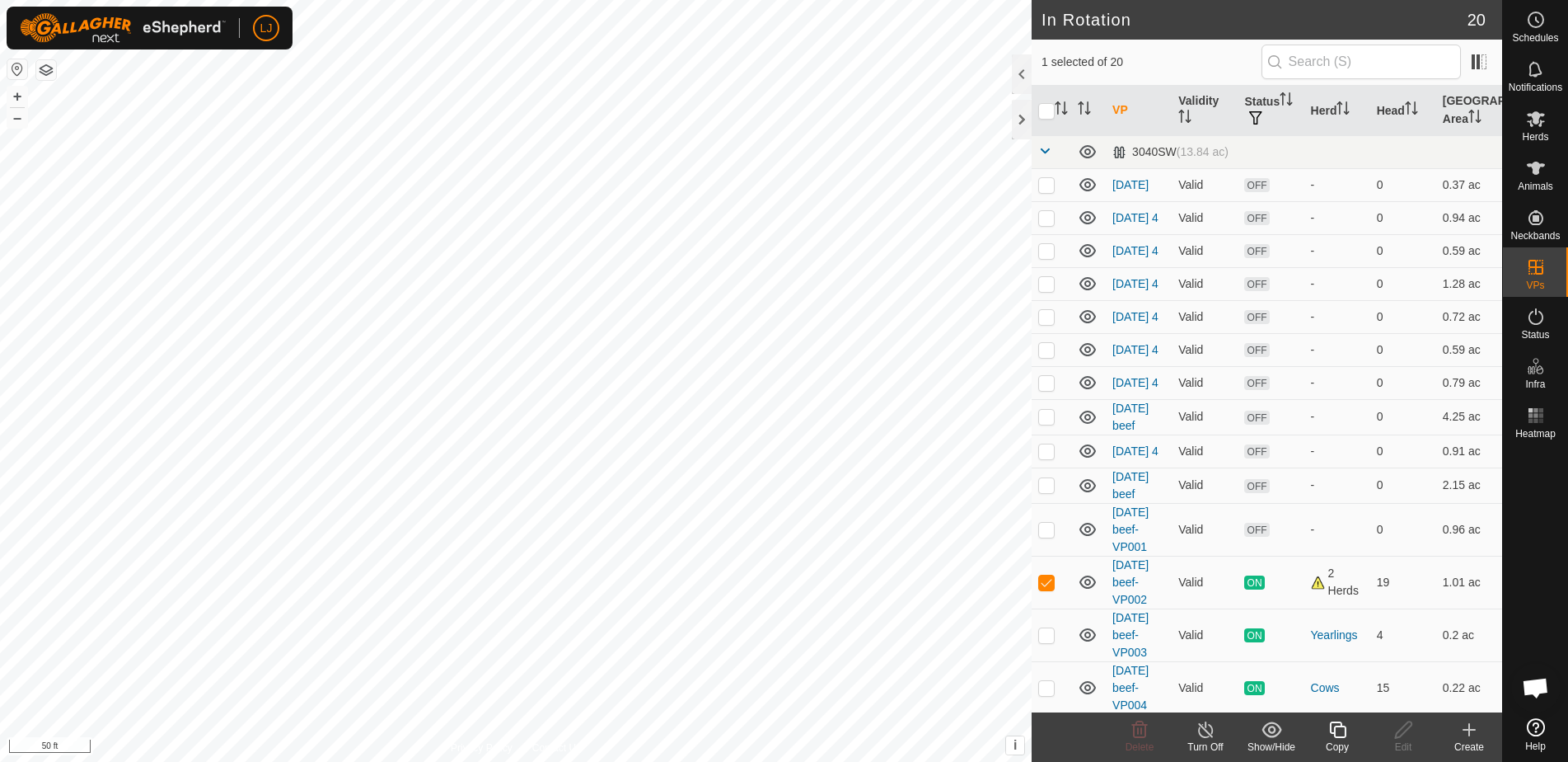
checkbox input "true"
checkbox input "false"
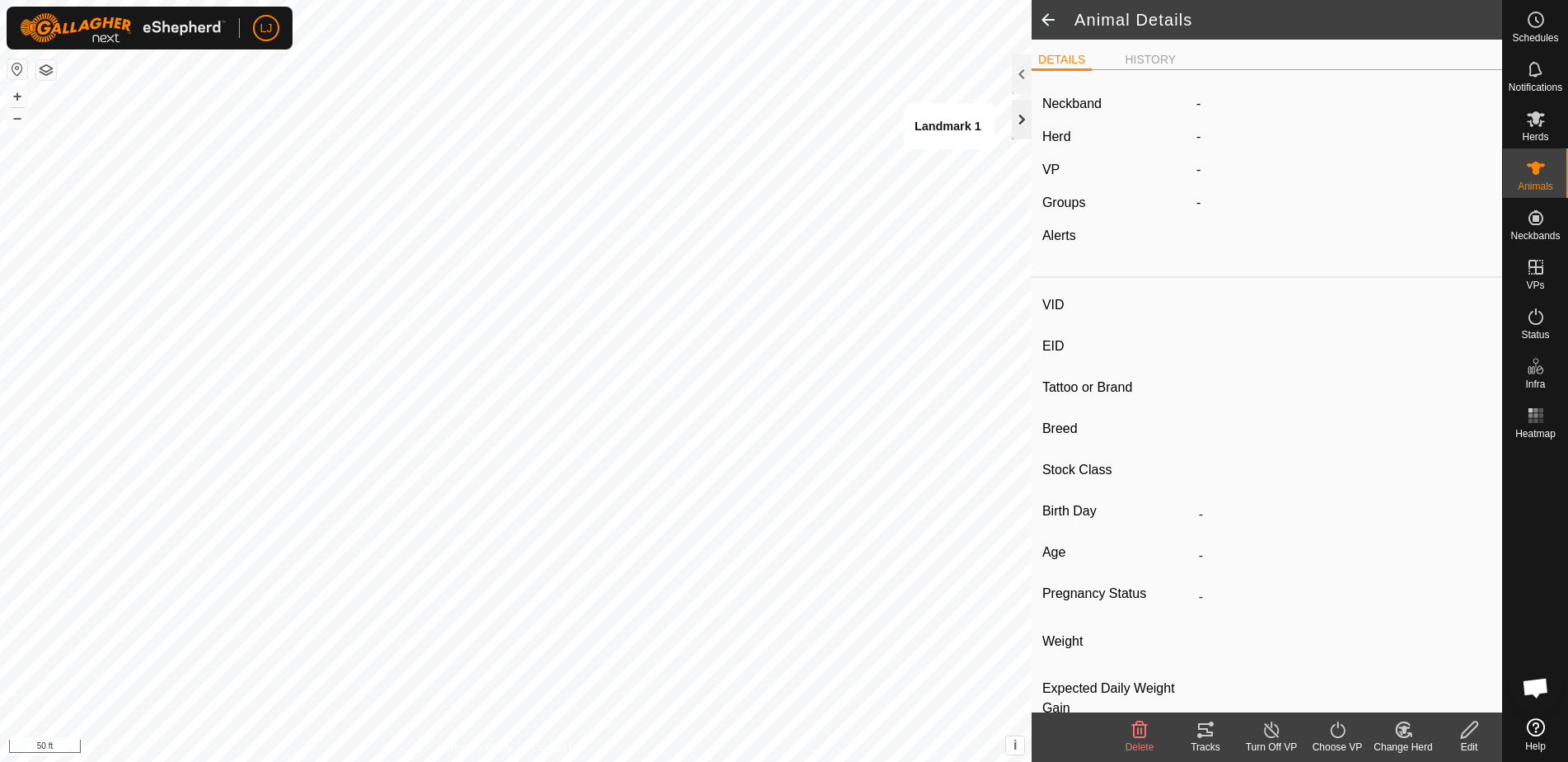
type input "L1100"
type input "-"
type input "Highland"
type input "Heifer"
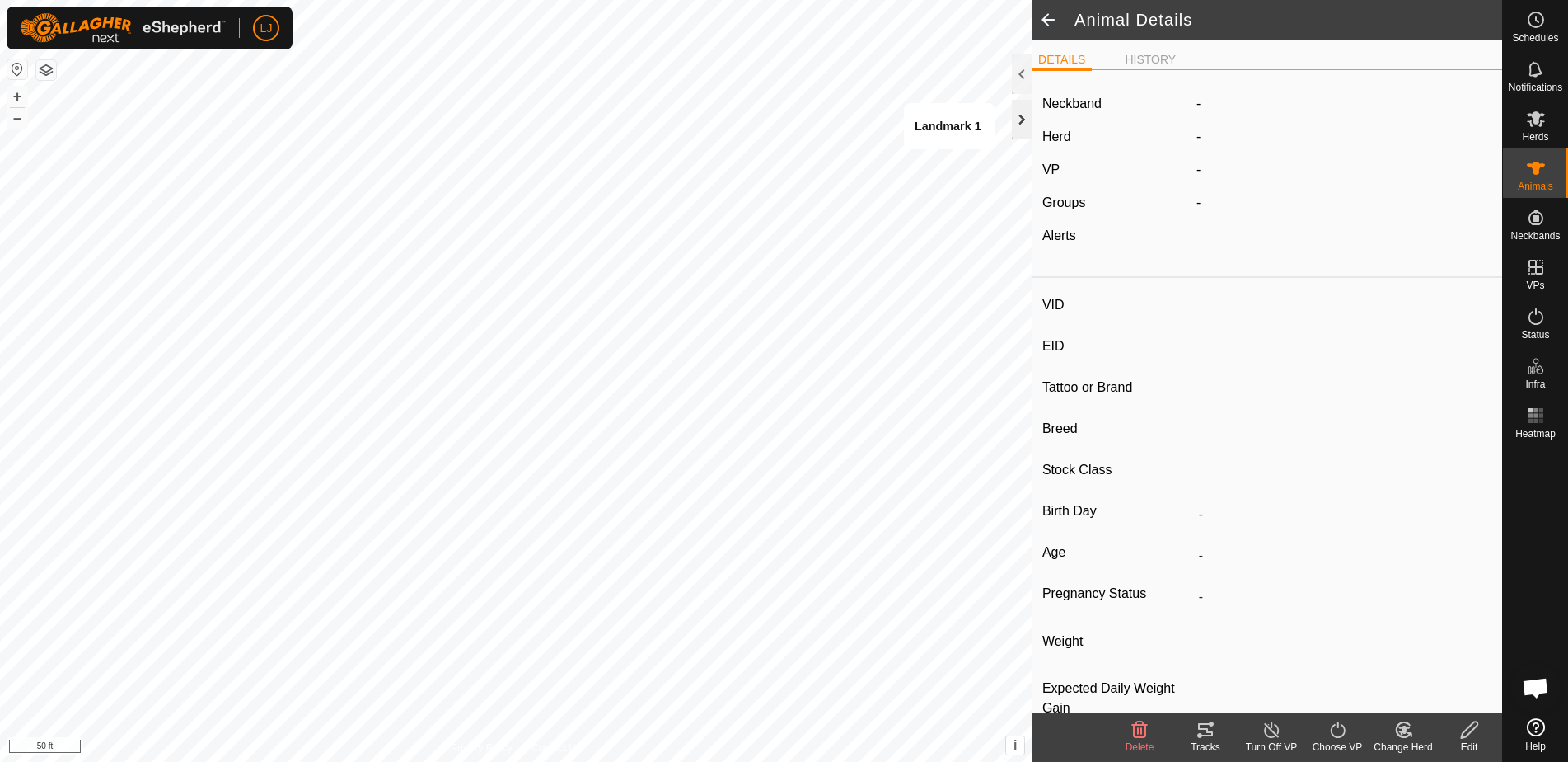
type input "04/2023"
type input "2 years 6 months"
type input "Empty"
type input "0 kg"
type input "-"
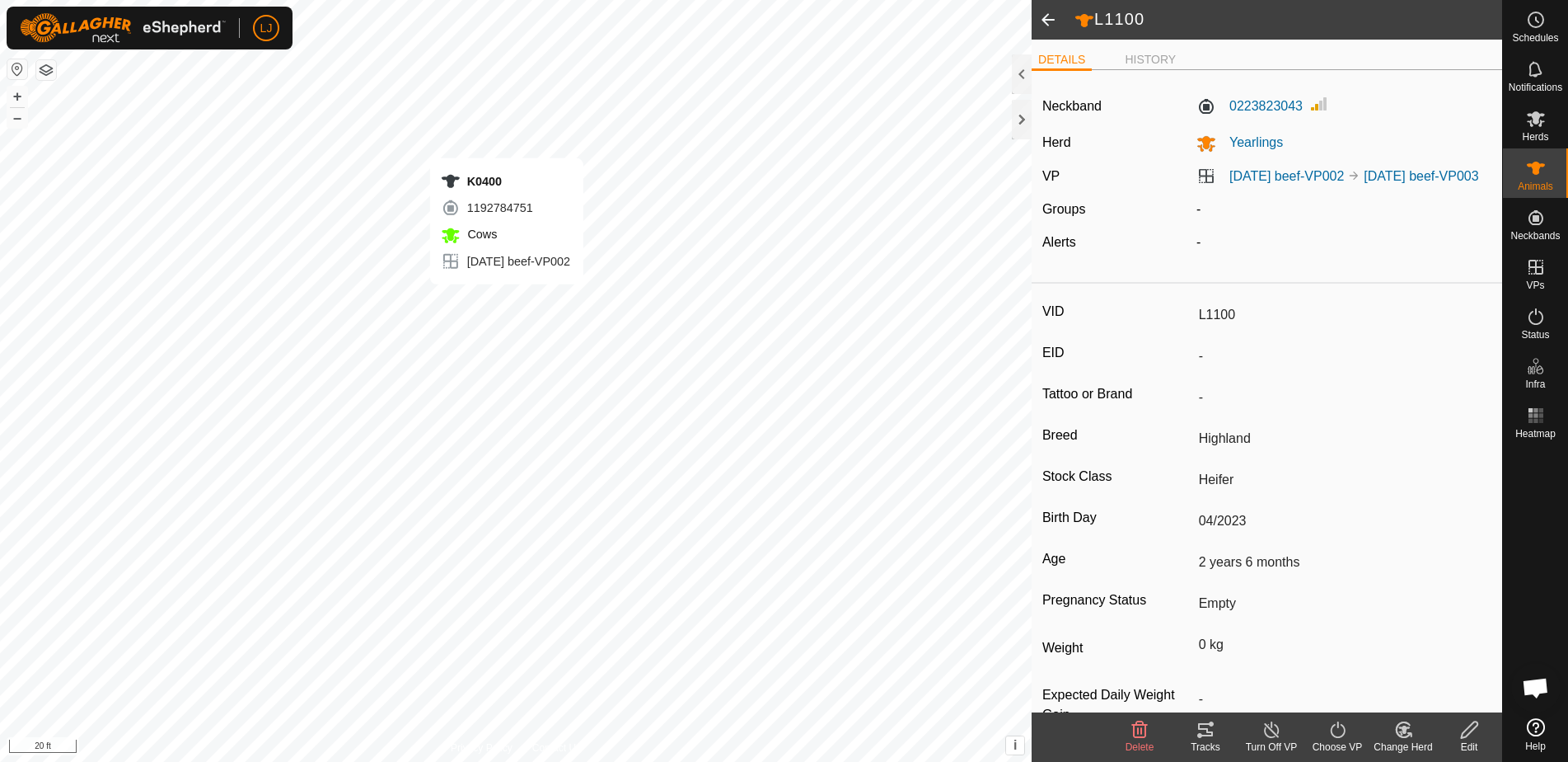
type input "-"
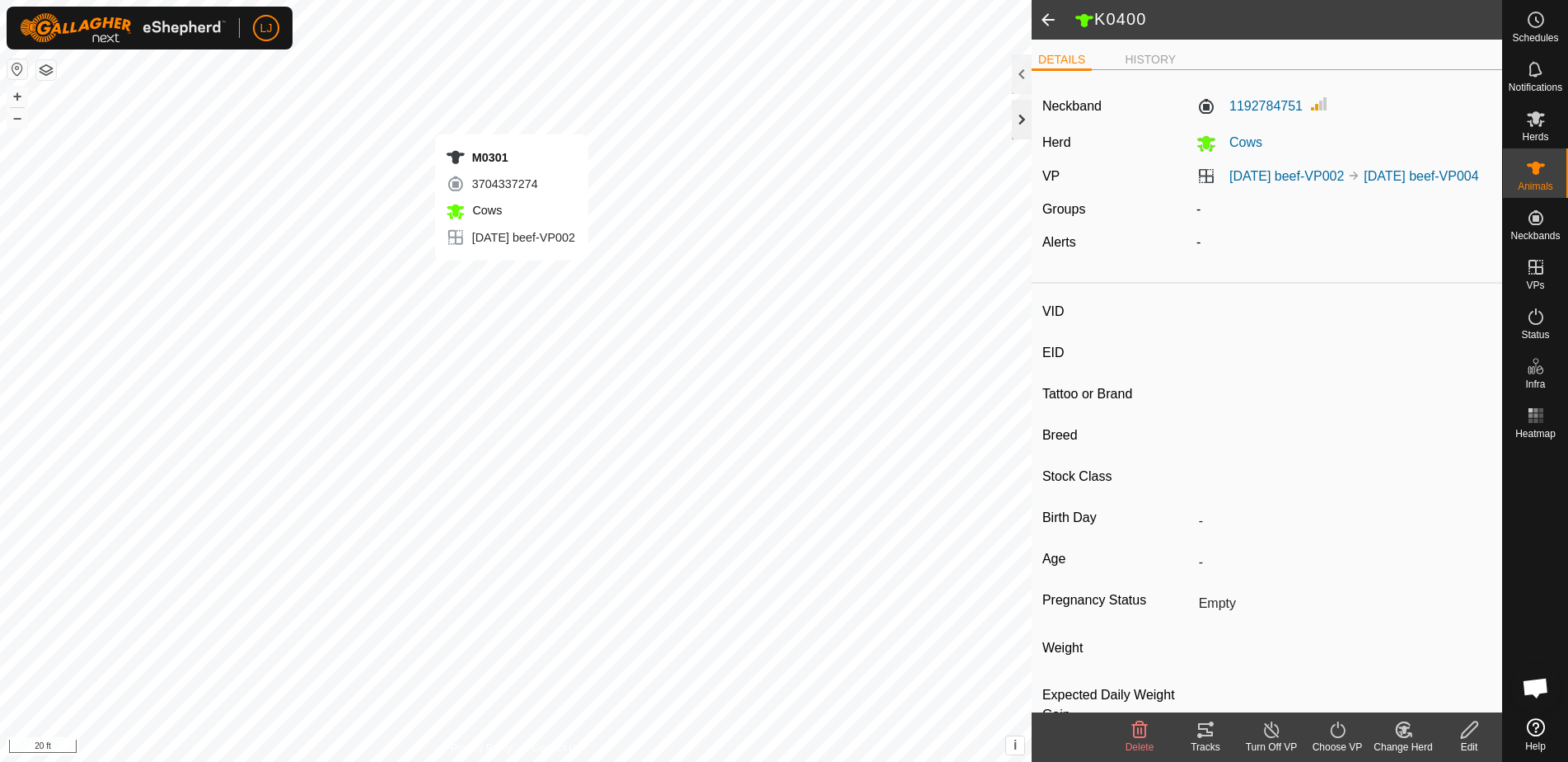
type input "K0400"
type input "-"
type input "HighlandxShorthorn"
type input "Cow"
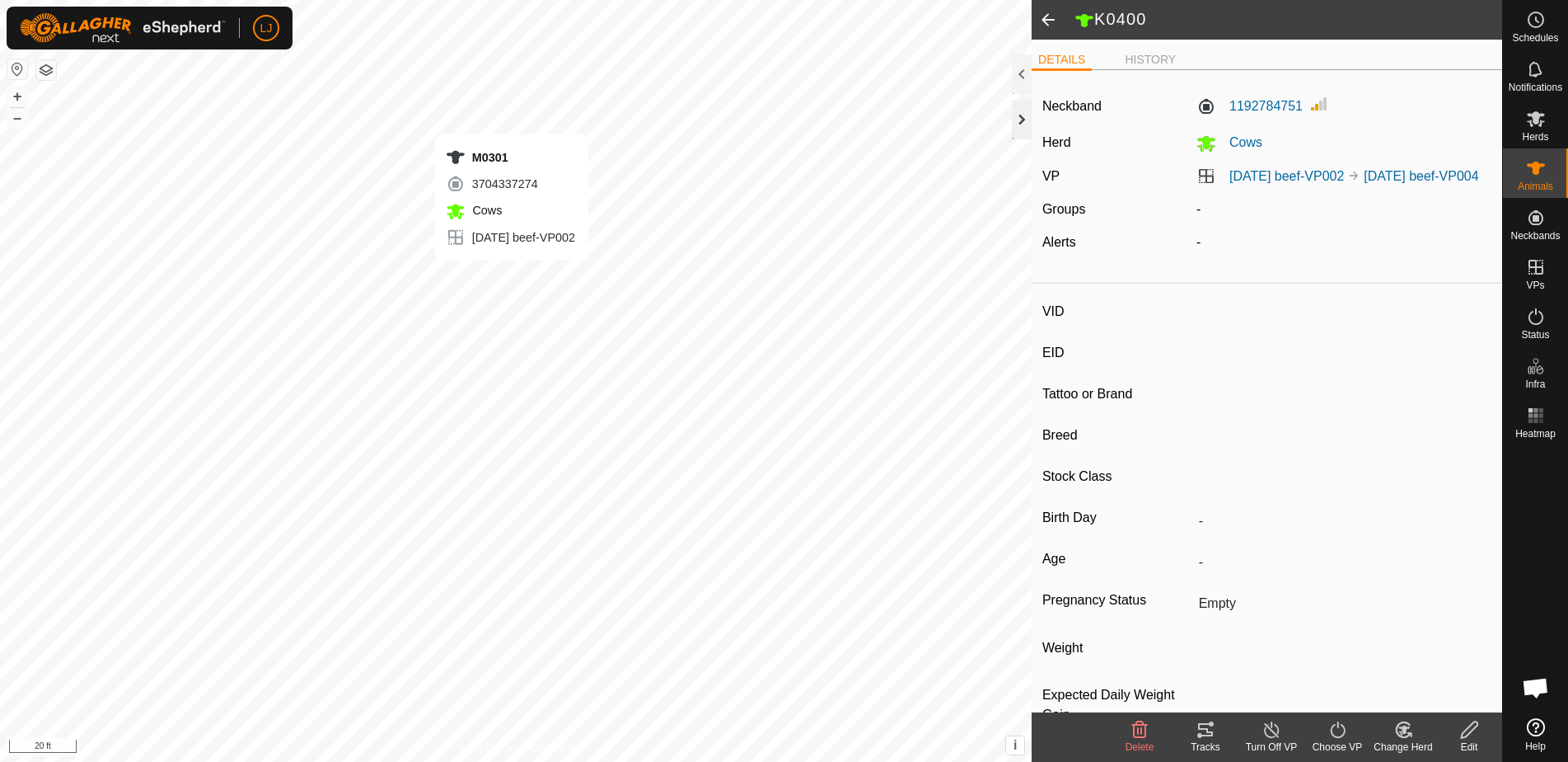
type input "Wet Joined"
type input "-1 kg"
type input "-"
type input "M0401"
type input "-"
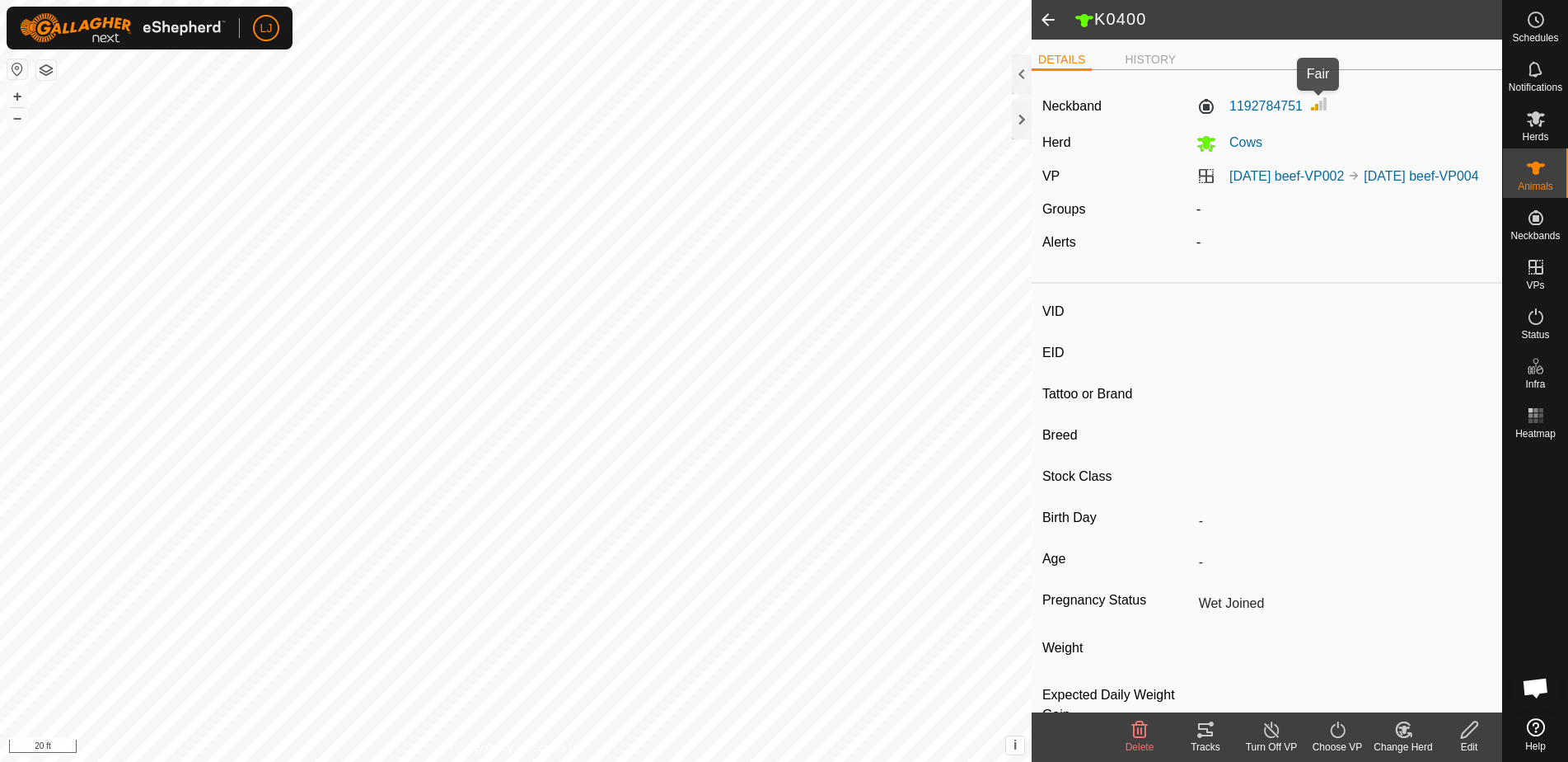
type input "-"
type input "Highland X"
type input "Heifer"
type input "Empty"
type input "-1 kg"
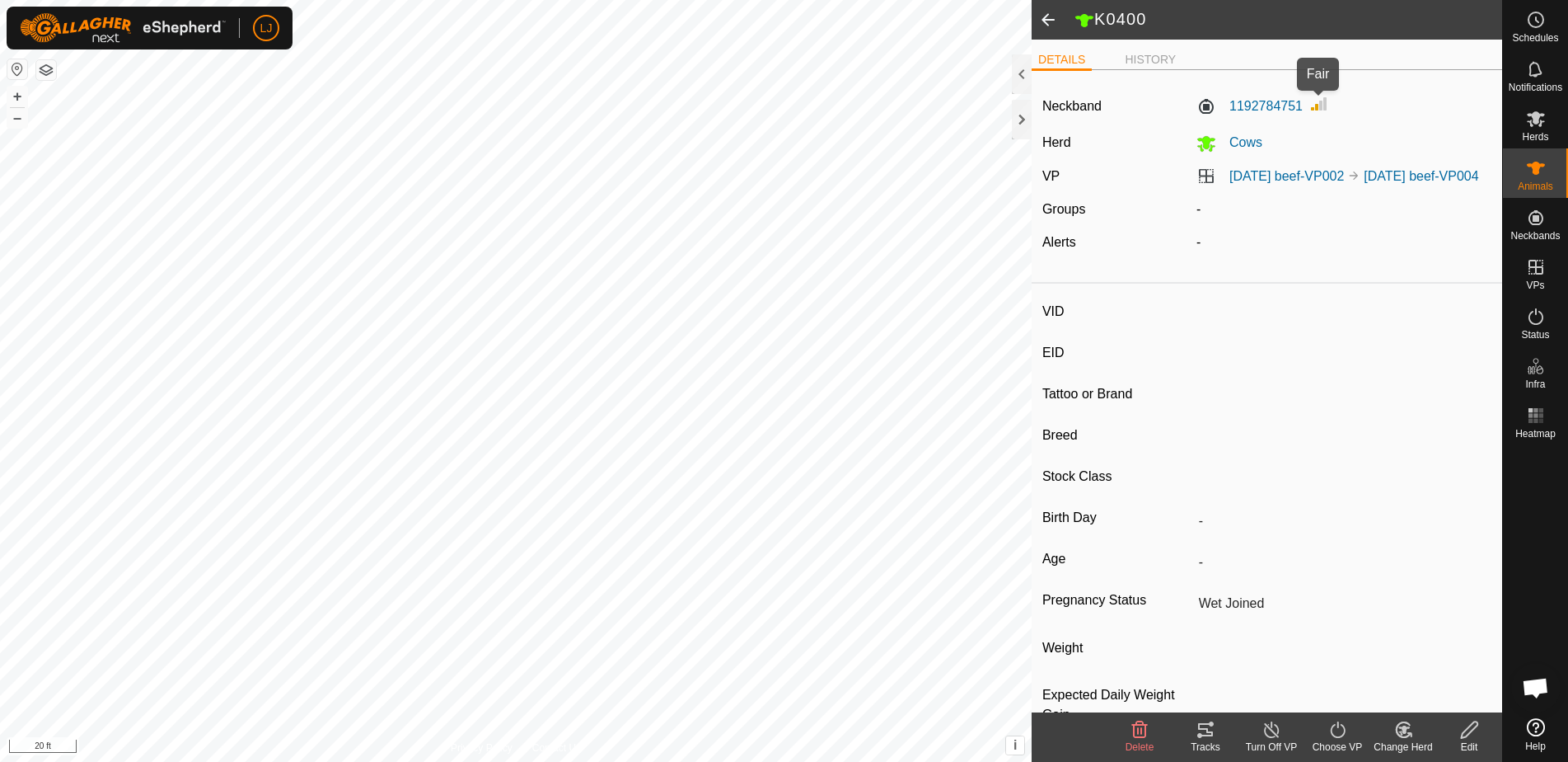
type input "-"
type input "L1000"
type input "-"
type input "HighlandxLonghorn"
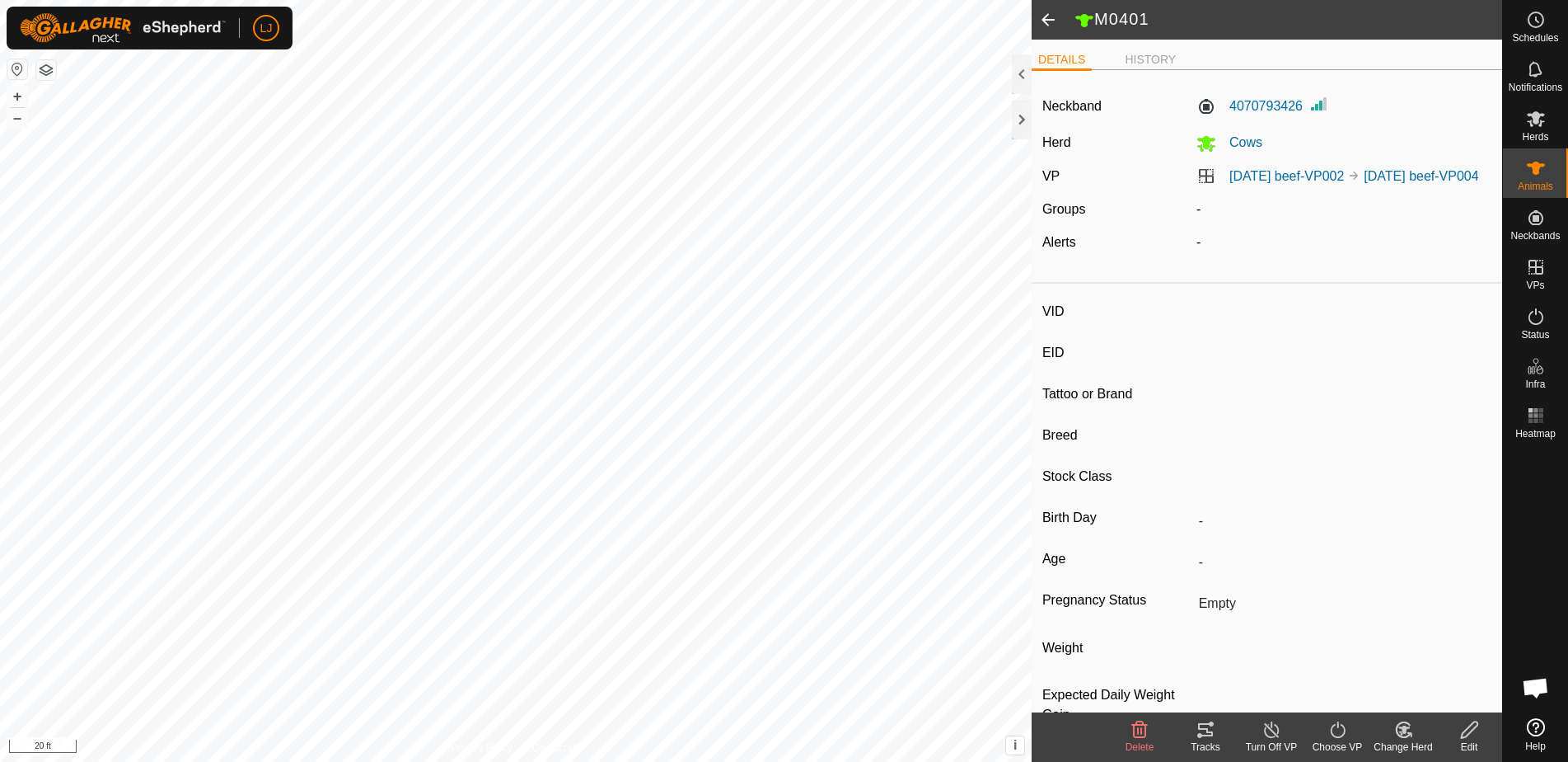
type input "Cow"
type input "Wet Joined"
type input "-1 kg"
type input "-"
